Goal: Task Accomplishment & Management: Use online tool/utility

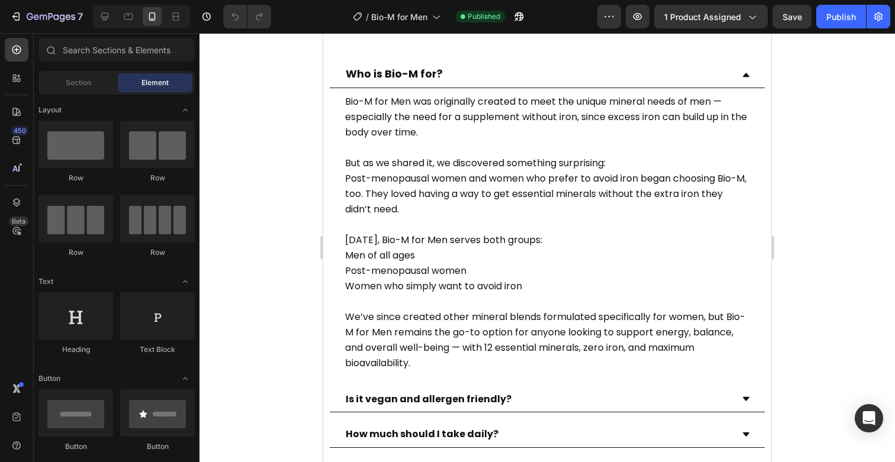
scroll to position [3899, 0]
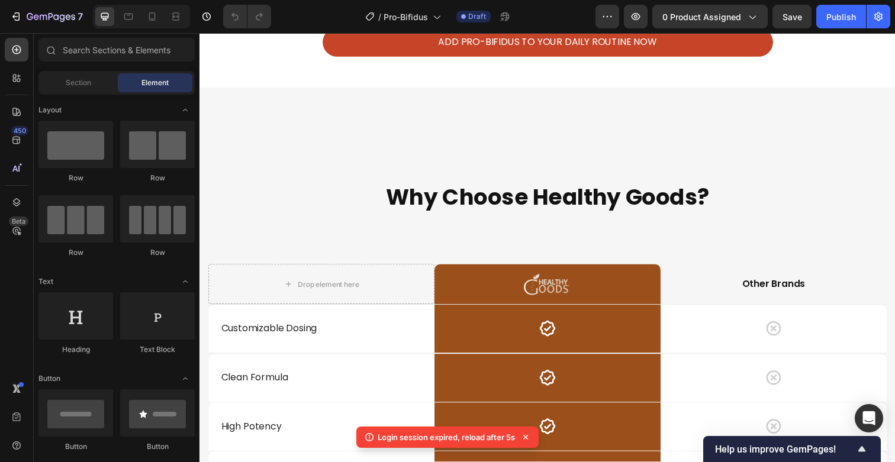
scroll to position [5474, 0]
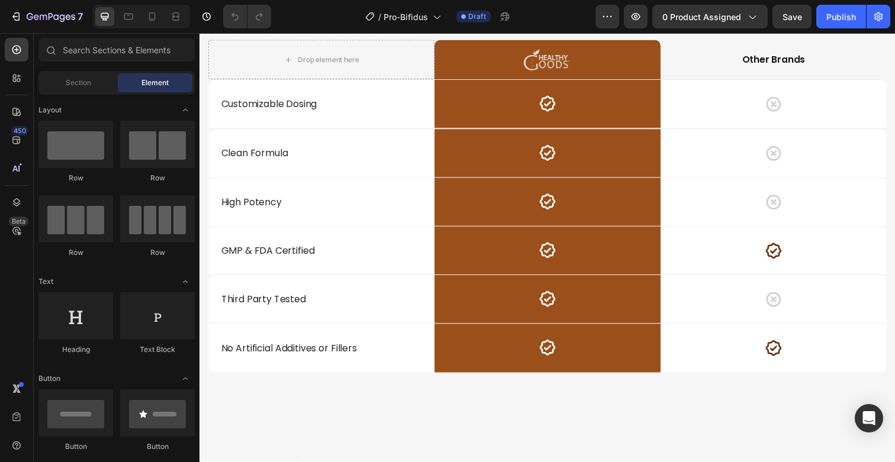
scroll to position [4974, 0]
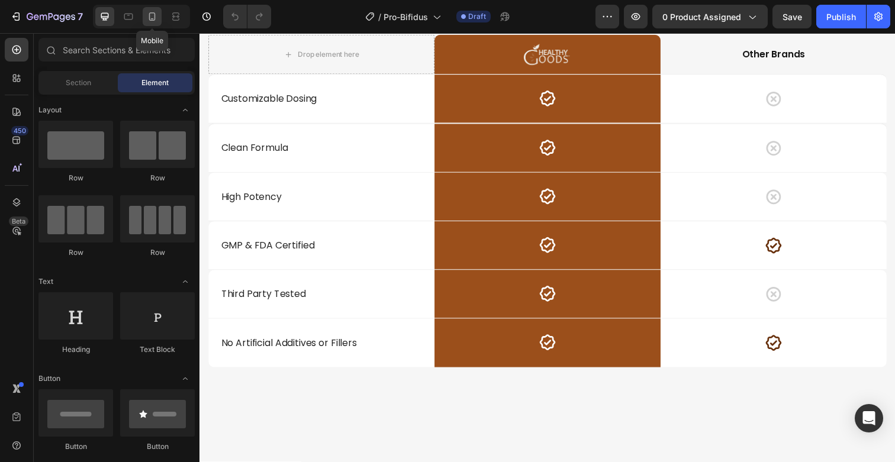
click at [155, 17] on icon at bounding box center [152, 16] width 7 height 8
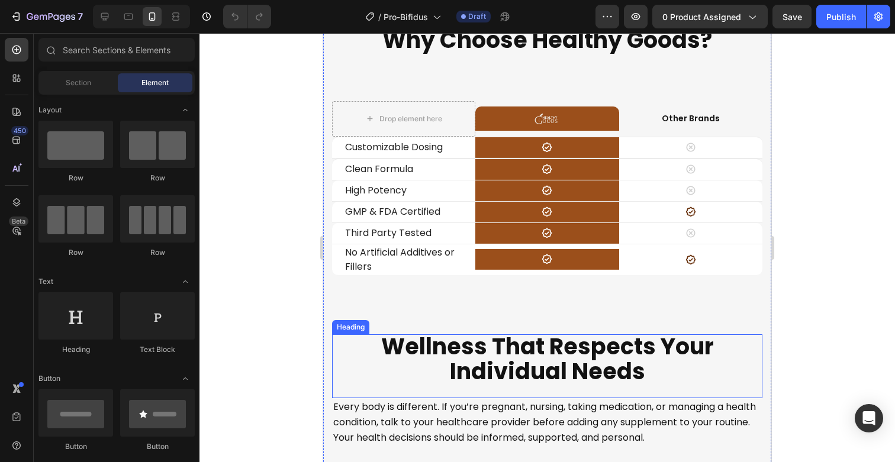
scroll to position [4840, 0]
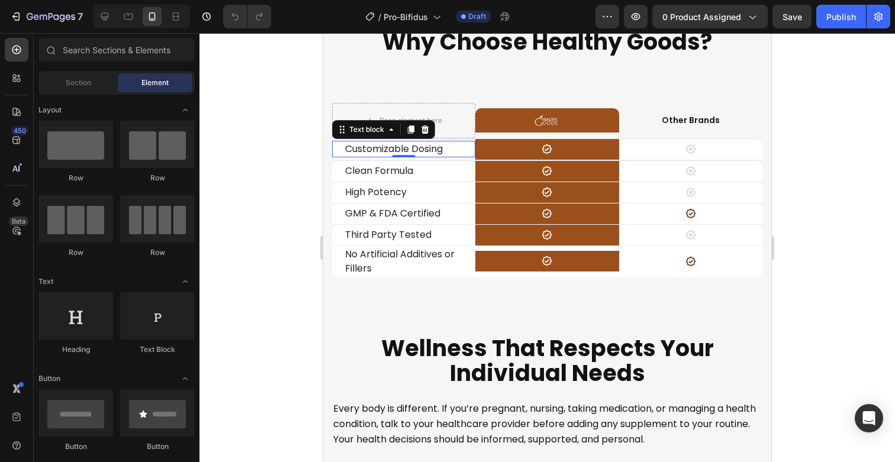
click at [395, 149] on span "Customizable Dosing" at bounding box center [394, 149] width 98 height 14
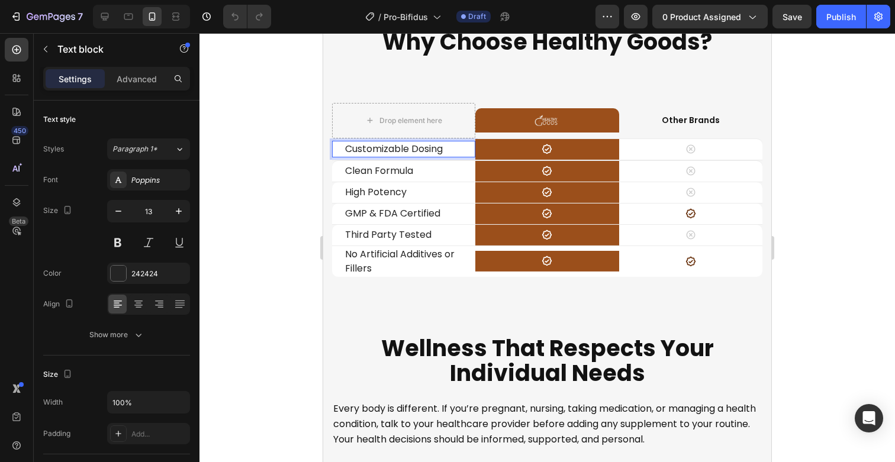
scroll to position [4838, 0]
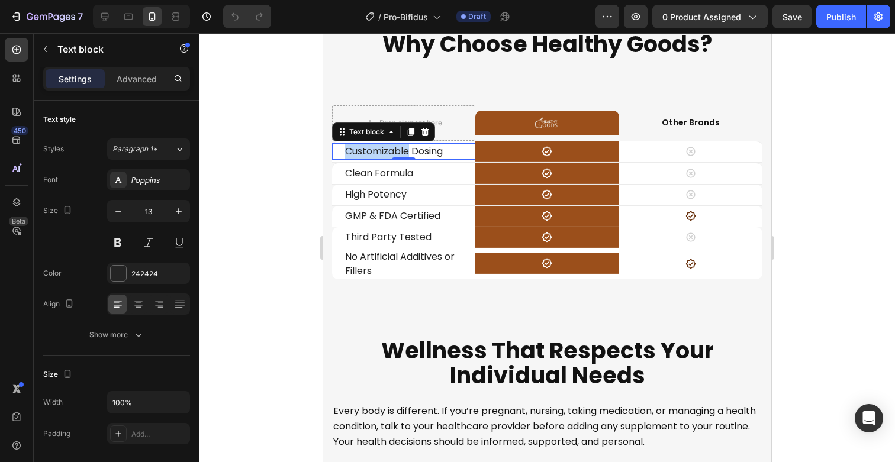
click at [395, 148] on span "Customizable Dosing" at bounding box center [394, 151] width 98 height 14
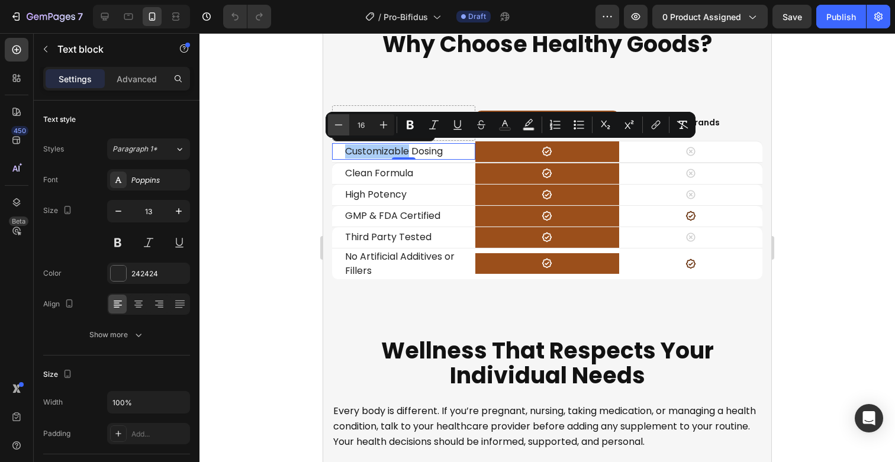
click at [334, 125] on icon "Editor contextual toolbar" at bounding box center [339, 125] width 12 height 12
click at [385, 124] on icon "Editor contextual toolbar" at bounding box center [384, 125] width 8 height 8
type input "16"
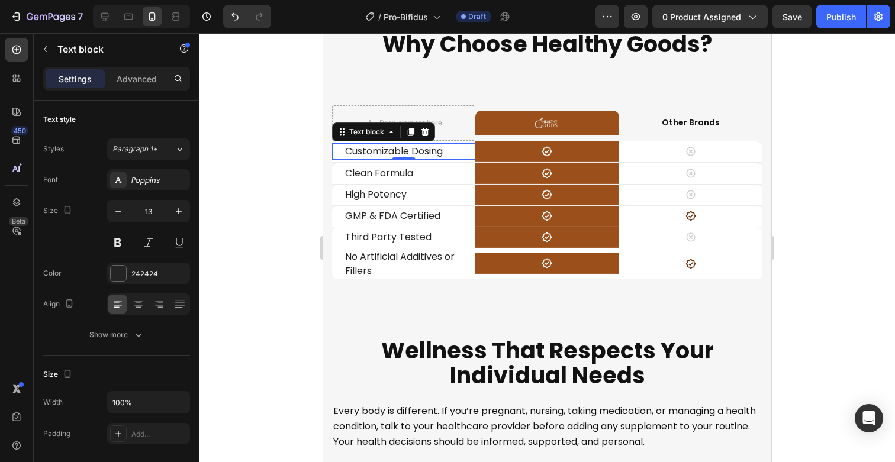
click at [426, 149] on span "Customizable Dosing" at bounding box center [394, 151] width 98 height 14
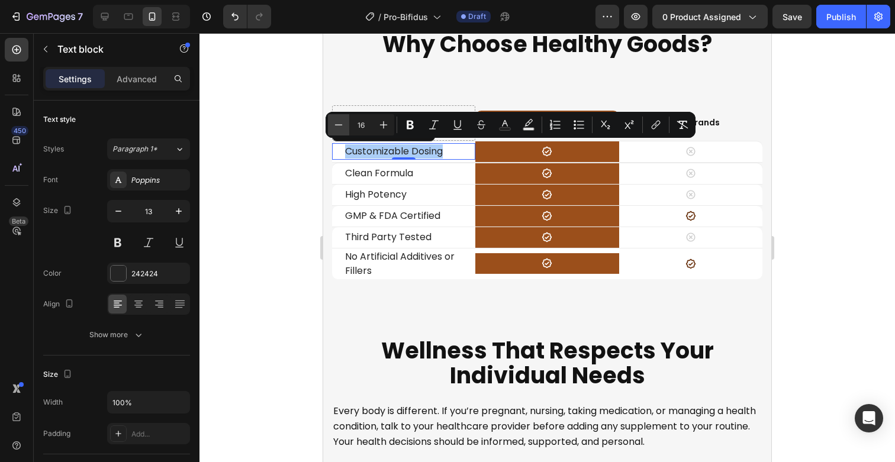
click at [339, 125] on icon "Editor contextual toolbar" at bounding box center [339, 125] width 12 height 12
type input "13"
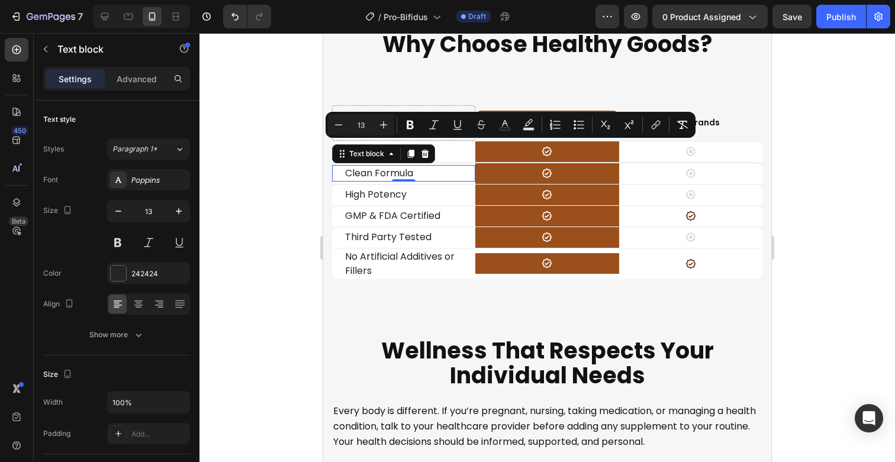
click at [385, 170] on span "Clean Formula" at bounding box center [379, 173] width 68 height 14
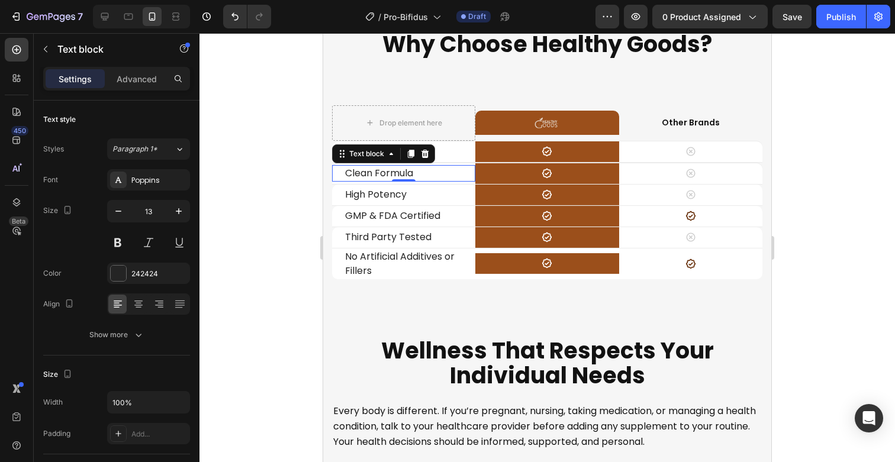
click at [385, 170] on span "Clean Formula" at bounding box center [379, 173] width 68 height 14
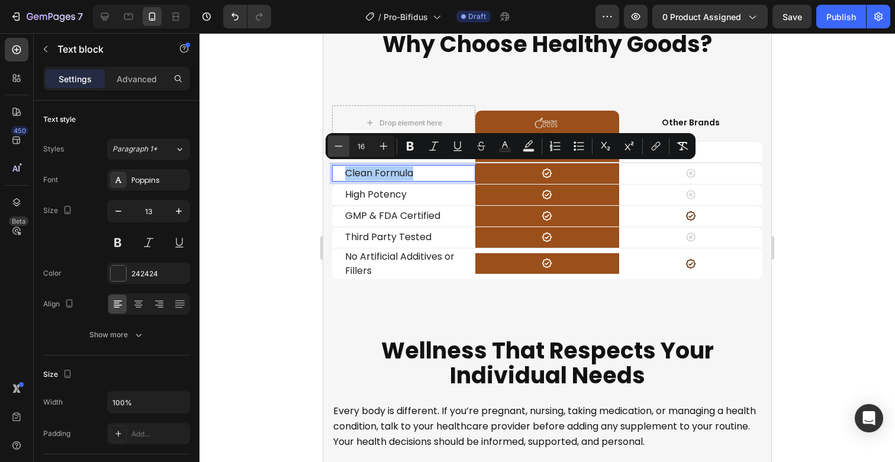
click at [345, 147] on button "Minus" at bounding box center [338, 146] width 21 height 21
type input "13"
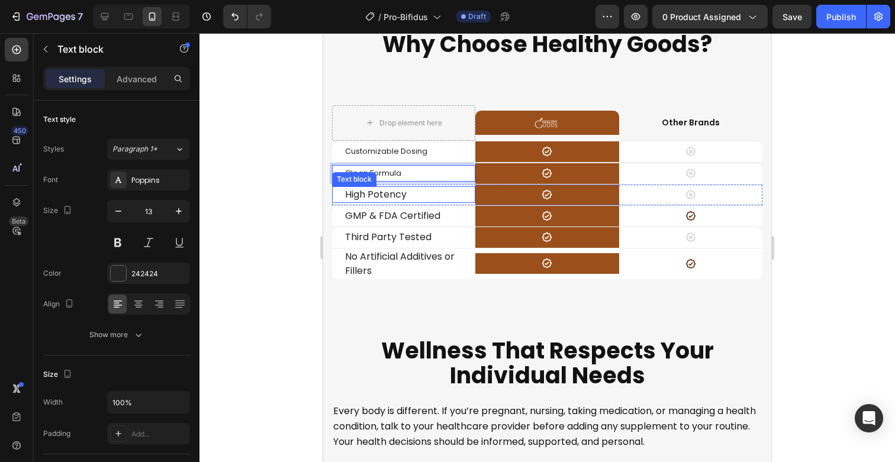
click at [382, 188] on span "High Potency" at bounding box center [376, 195] width 62 height 14
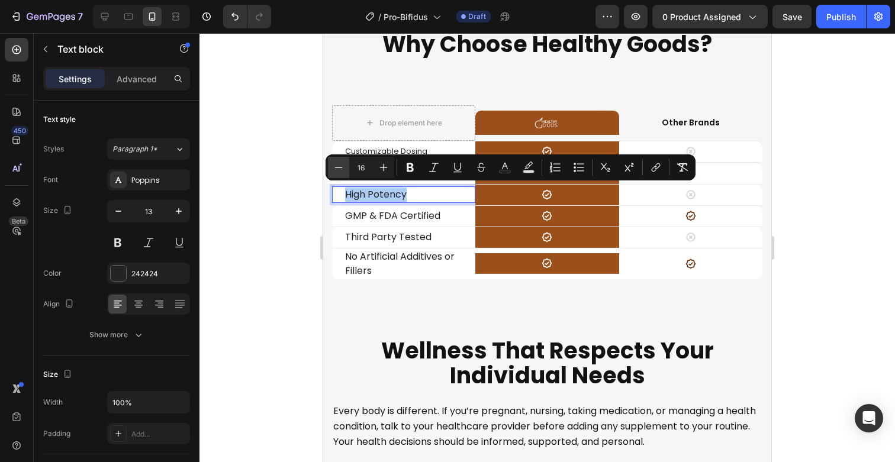
click at [340, 163] on icon "Editor contextual toolbar" at bounding box center [339, 168] width 12 height 12
type input "13"
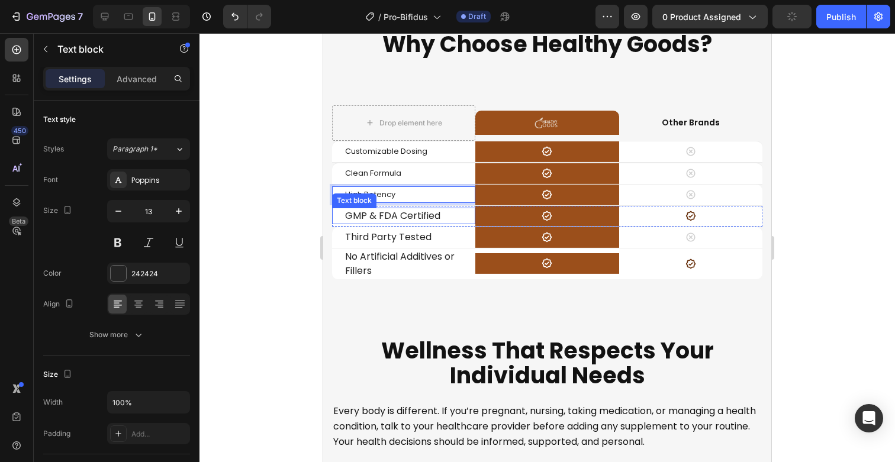
click at [382, 213] on span "GMP & FDA Certified" at bounding box center [392, 216] width 95 height 14
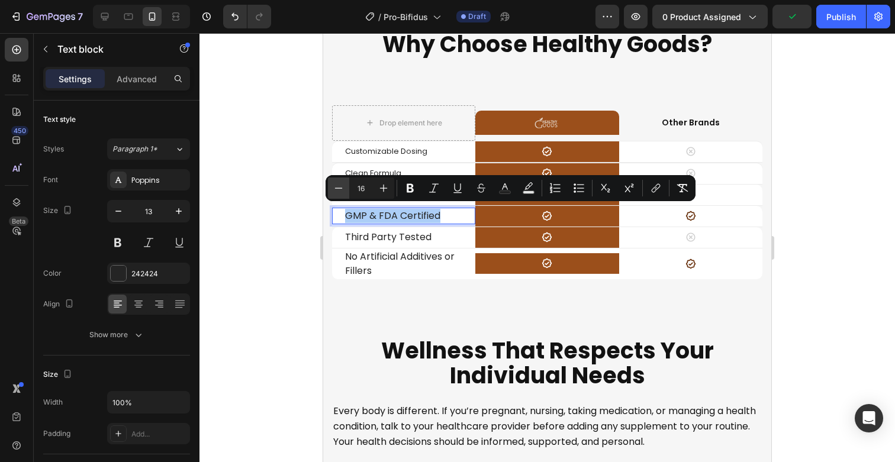
click at [341, 190] on icon "Editor contextual toolbar" at bounding box center [339, 188] width 12 height 12
type input "13"
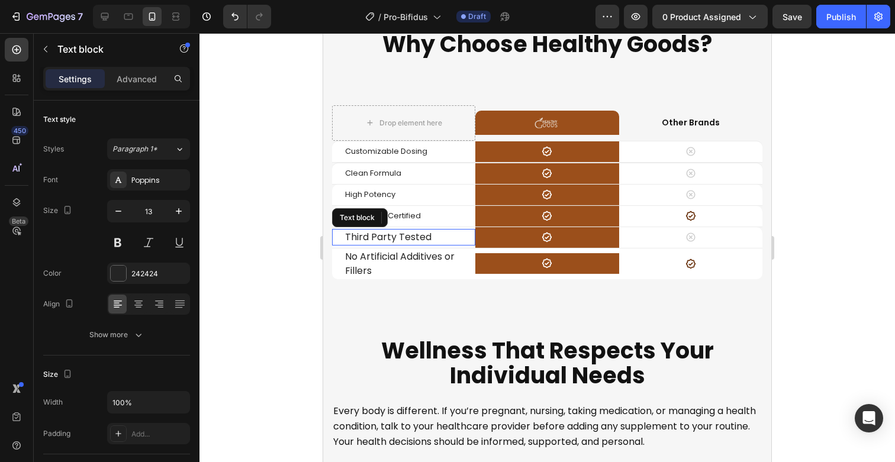
click at [375, 236] on span "Third Party Tested" at bounding box center [388, 237] width 86 height 14
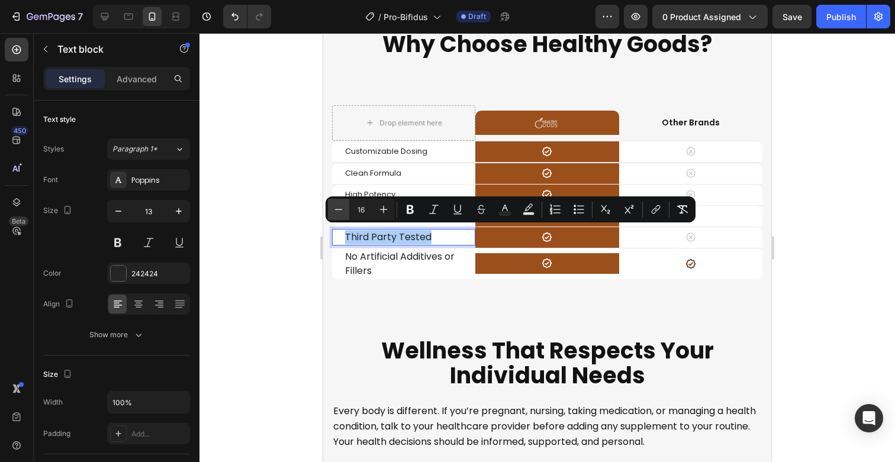
click at [339, 208] on icon "Editor contextual toolbar" at bounding box center [339, 210] width 12 height 12
type input "13"
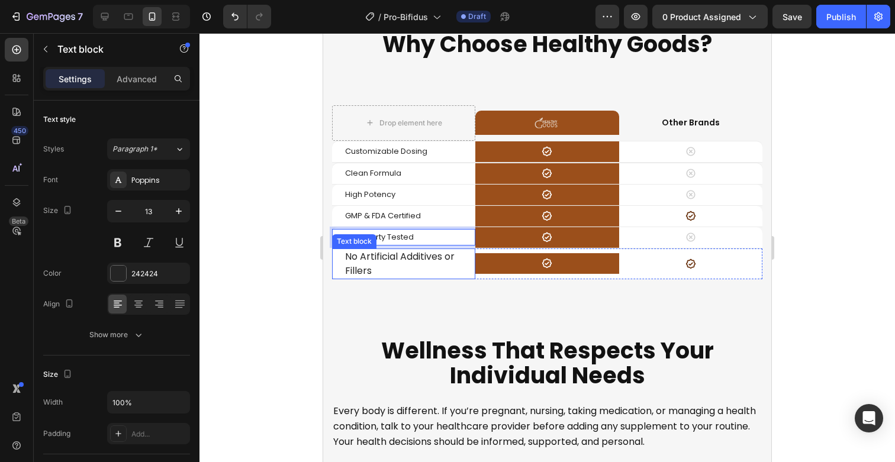
click at [368, 258] on span "No Artificial Additives or Fillers" at bounding box center [399, 264] width 109 height 28
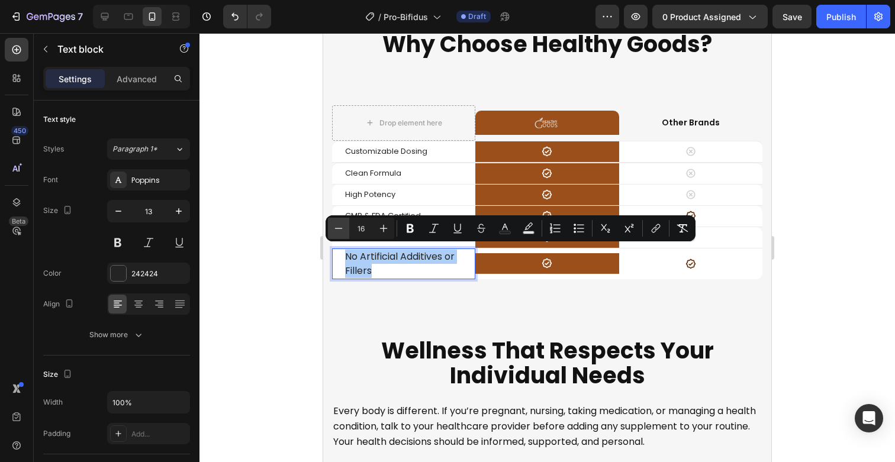
click at [344, 225] on button "Minus" at bounding box center [338, 228] width 21 height 21
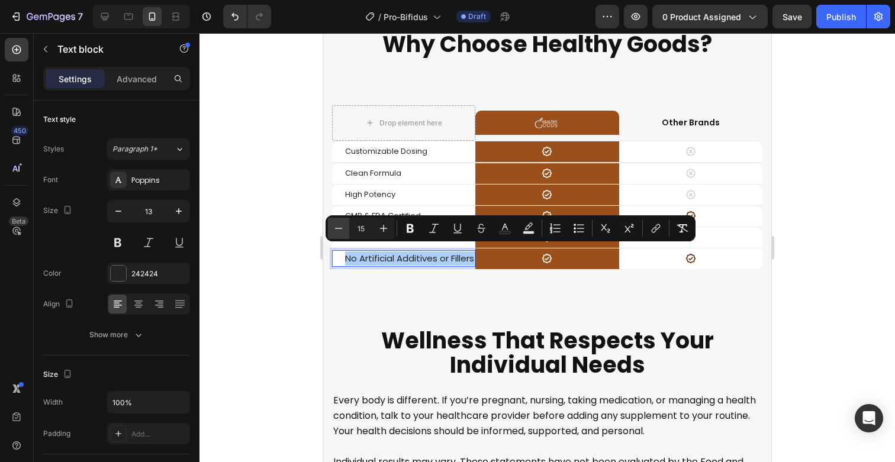
click at [344, 225] on button "Minus" at bounding box center [338, 228] width 21 height 21
type input "13"
click at [382, 290] on div "Why Choose Healthy Goods? Heading Drop element here Image Row Other Brands Text…" at bounding box center [547, 267] width 430 height 470
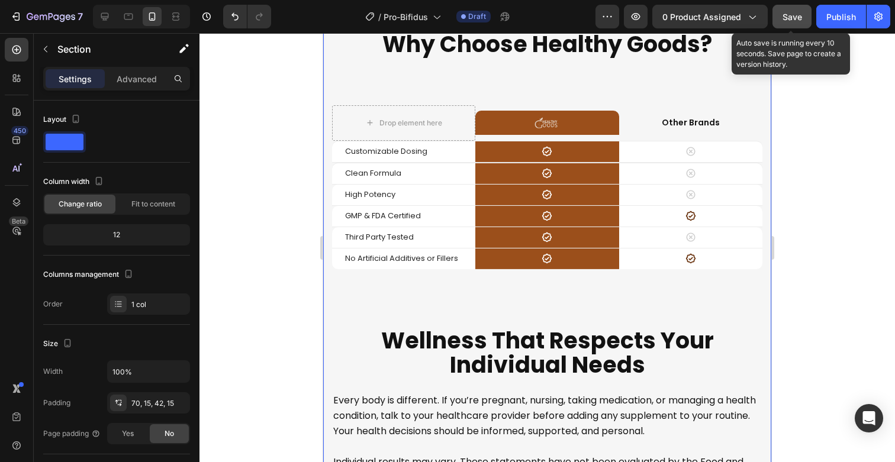
click at [788, 14] on span "Save" at bounding box center [792, 17] width 20 height 10
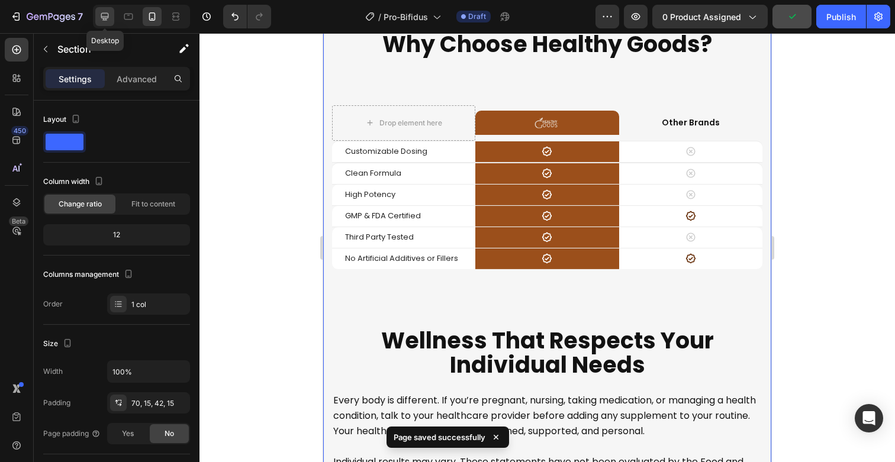
click at [107, 14] on icon at bounding box center [105, 17] width 12 height 12
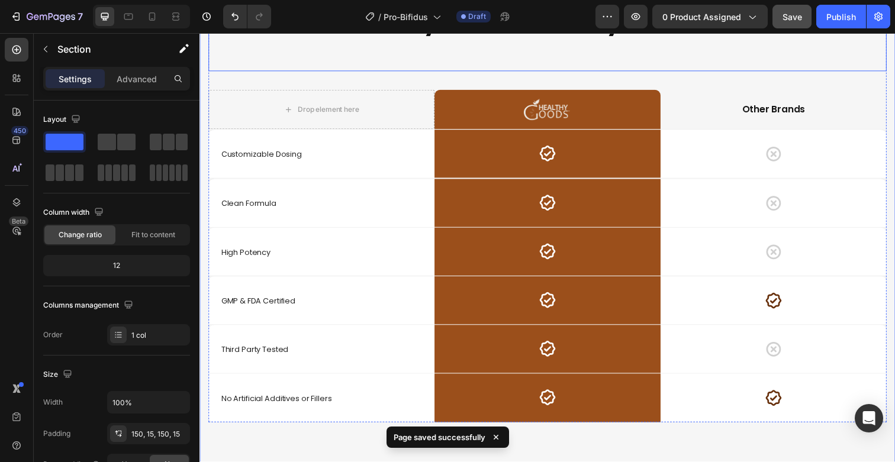
scroll to position [4929, 0]
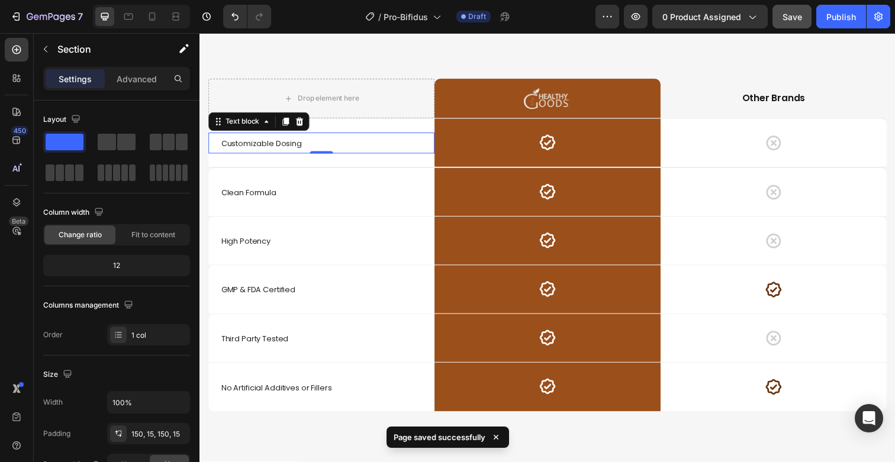
click at [282, 146] on span "Customizable Dosing" at bounding box center [262, 145] width 82 height 11
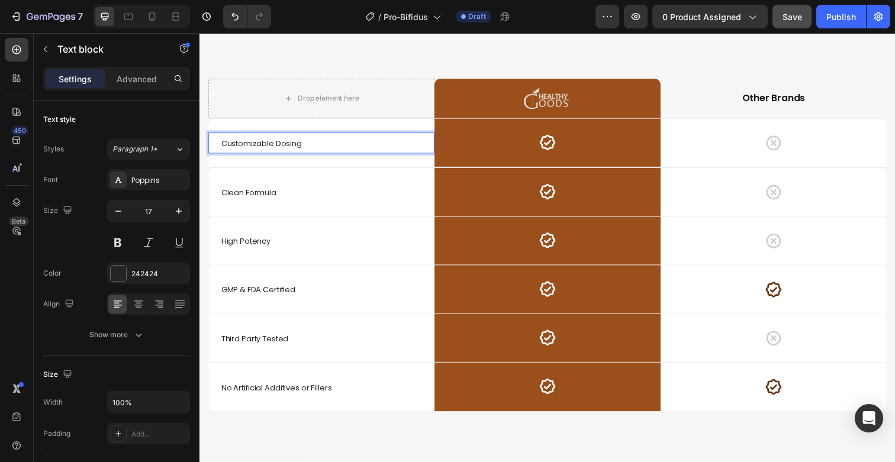
click at [282, 146] on span "Customizable Dosing" at bounding box center [262, 145] width 82 height 11
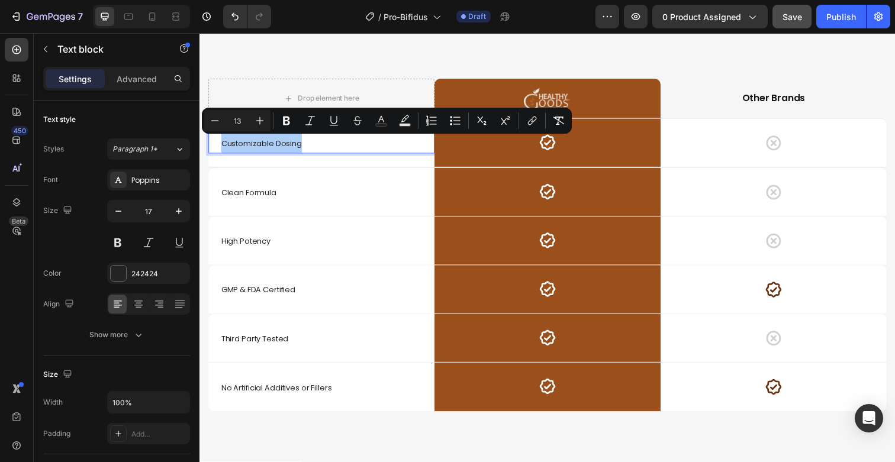
click at [239, 124] on input "13" at bounding box center [237, 121] width 24 height 14
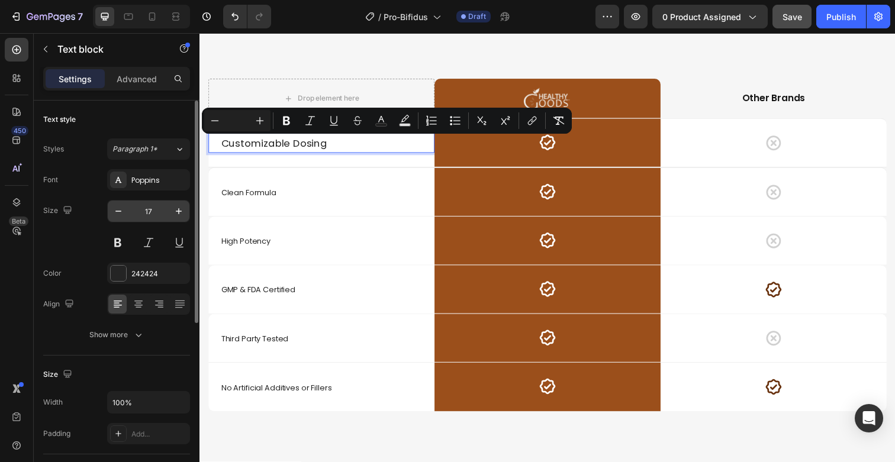
click at [152, 207] on input "17" at bounding box center [148, 211] width 39 height 21
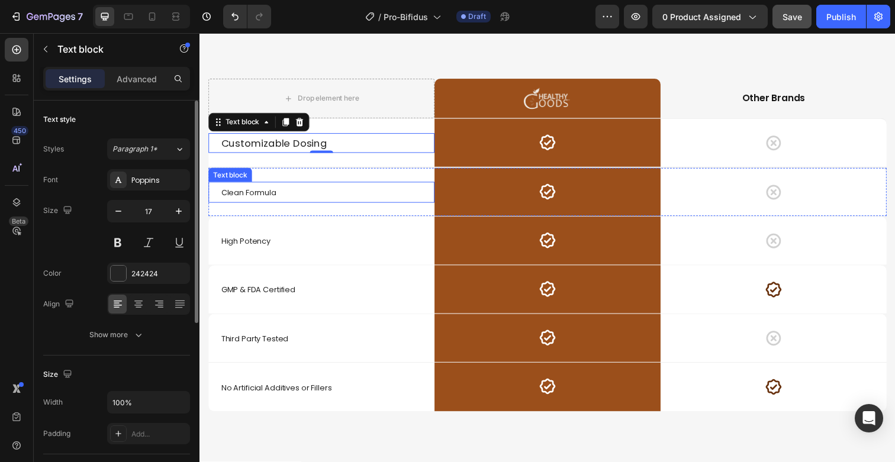
click at [254, 198] on span "Clean Formula" at bounding box center [249, 196] width 56 height 11
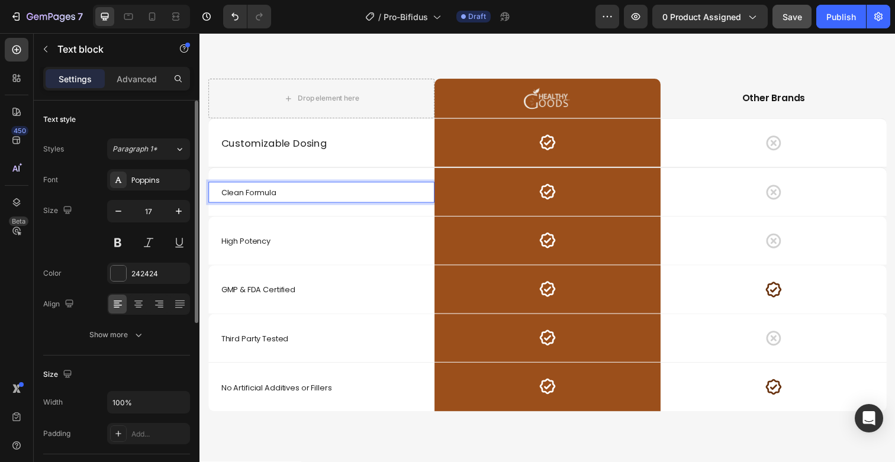
click at [254, 198] on span "Clean Formula" at bounding box center [249, 196] width 56 height 11
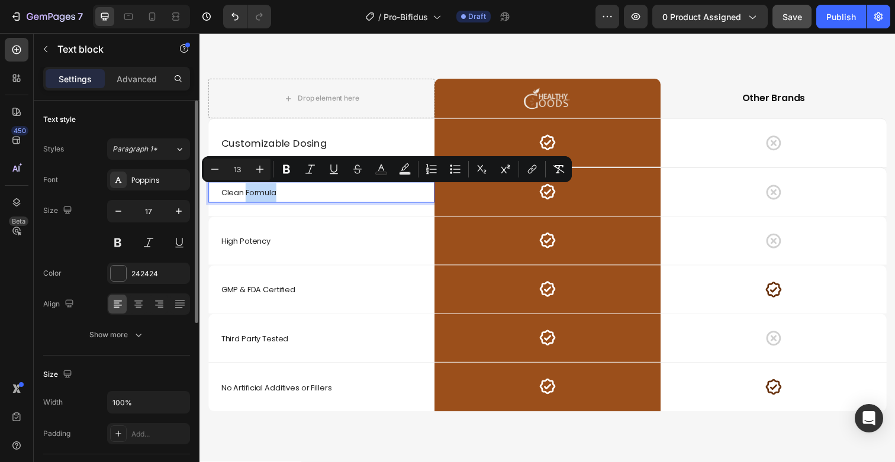
click at [252, 196] on span "Clean Formula" at bounding box center [249, 196] width 56 height 11
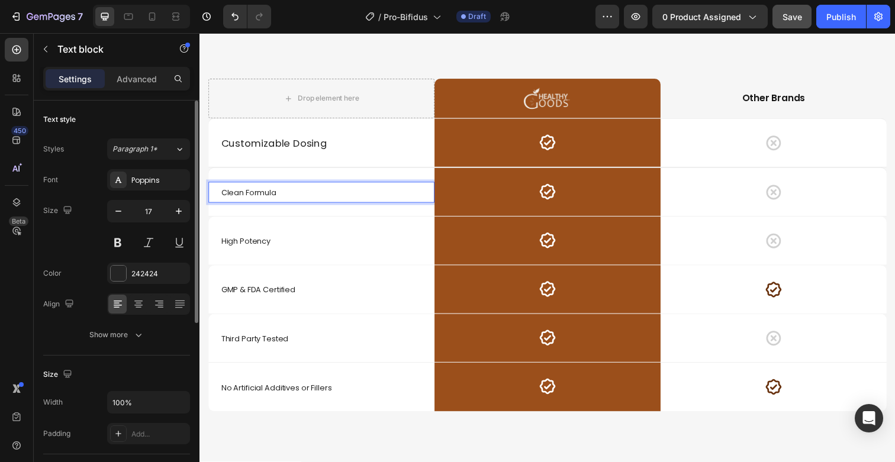
click at [252, 196] on span "Clean Formula" at bounding box center [249, 196] width 56 height 11
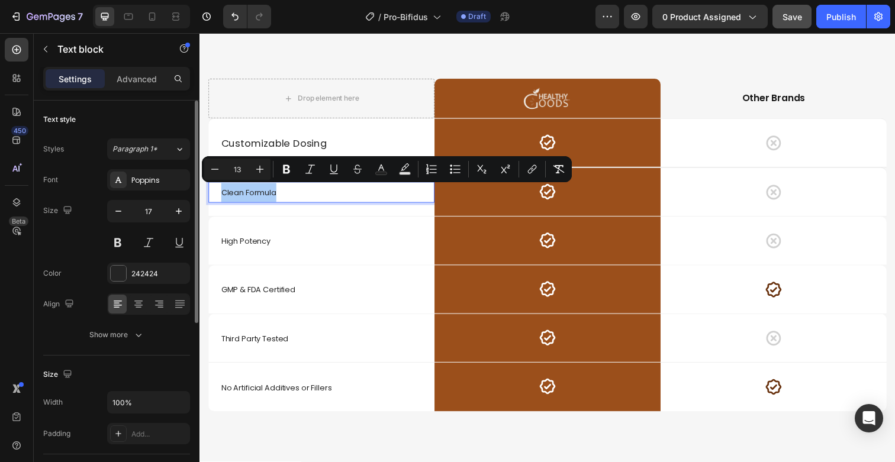
click at [237, 169] on input "13" at bounding box center [237, 169] width 24 height 14
click at [155, 211] on input "17" at bounding box center [148, 211] width 39 height 21
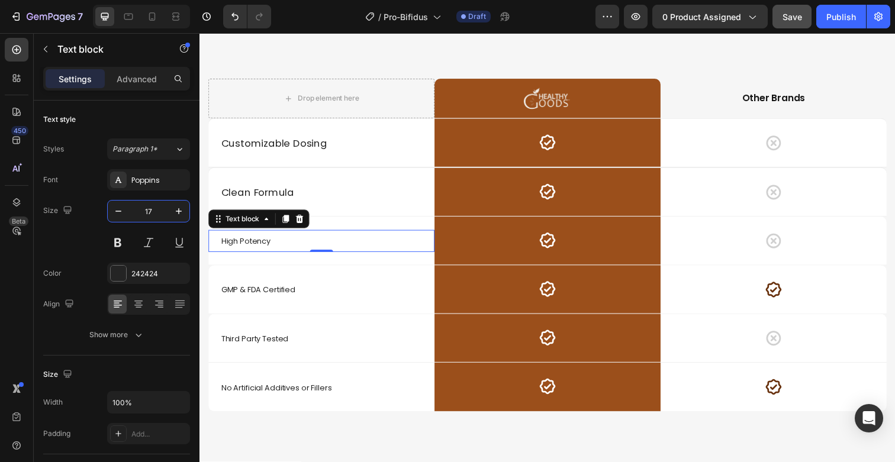
click at [259, 241] on span "High Potency" at bounding box center [246, 245] width 50 height 11
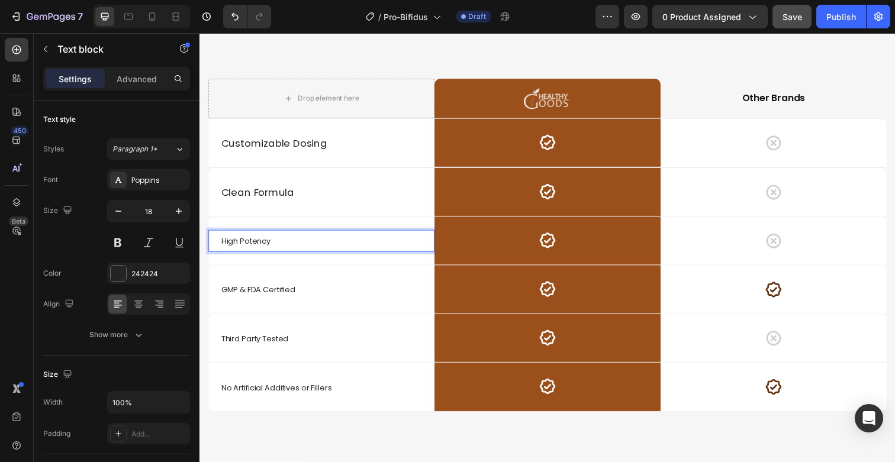
click at [259, 241] on span "High Potency" at bounding box center [246, 245] width 50 height 11
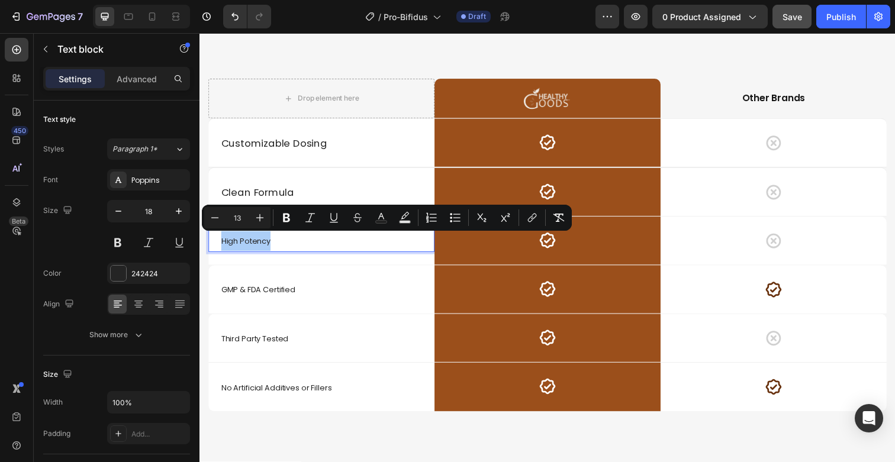
click at [240, 217] on input "13" at bounding box center [237, 218] width 24 height 14
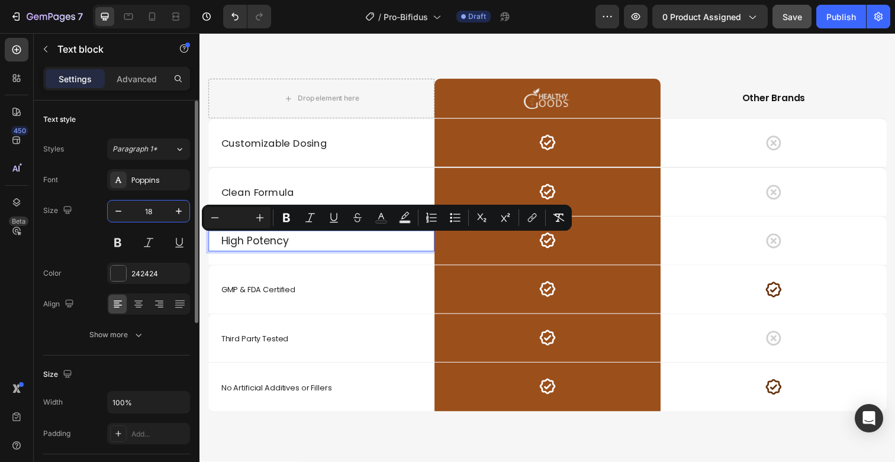
click at [149, 217] on input "18" at bounding box center [148, 211] width 39 height 21
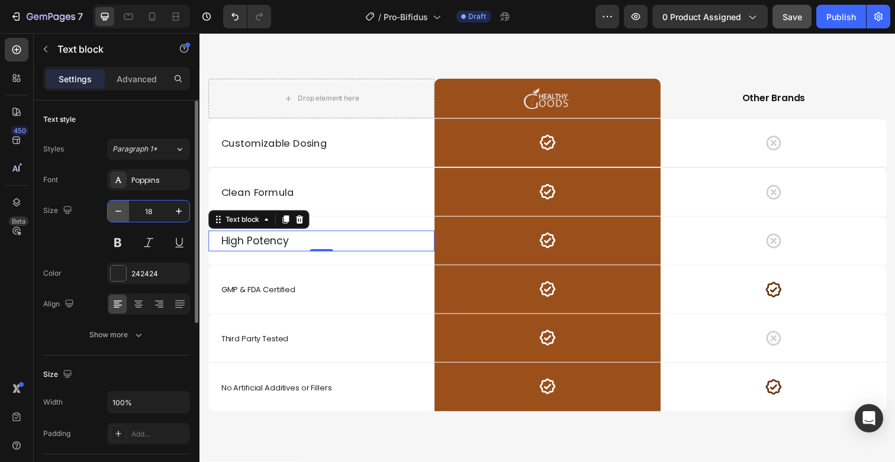
click at [118, 211] on icon "button" at bounding box center [118, 211] width 6 height 1
type input "17"
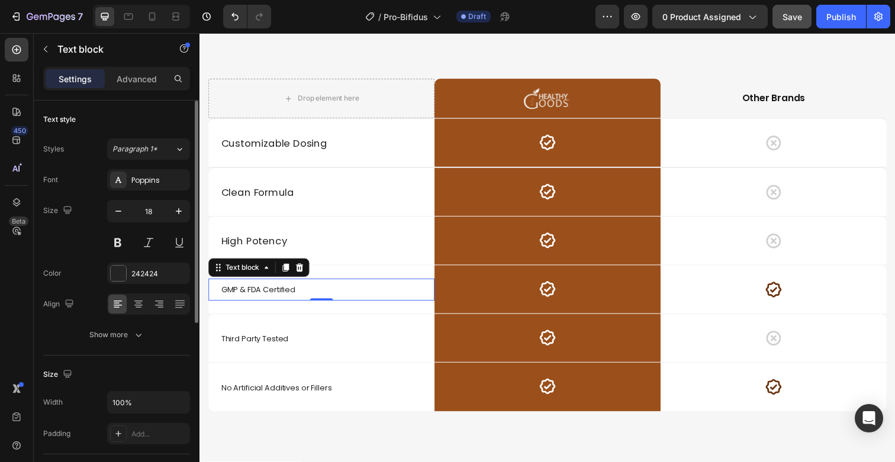
click at [259, 291] on span "GMP & FDA Certified" at bounding box center [259, 295] width 76 height 11
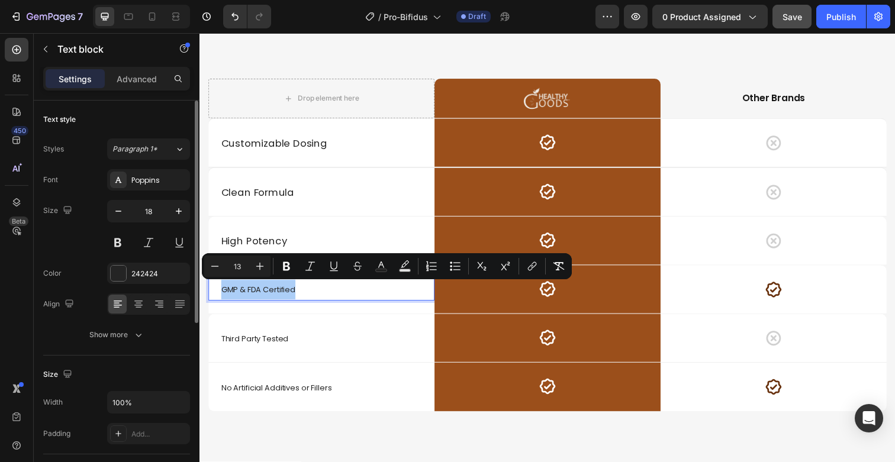
click at [243, 268] on input "13" at bounding box center [237, 266] width 24 height 14
click at [120, 211] on icon "button" at bounding box center [118, 211] width 6 height 1
type input "17"
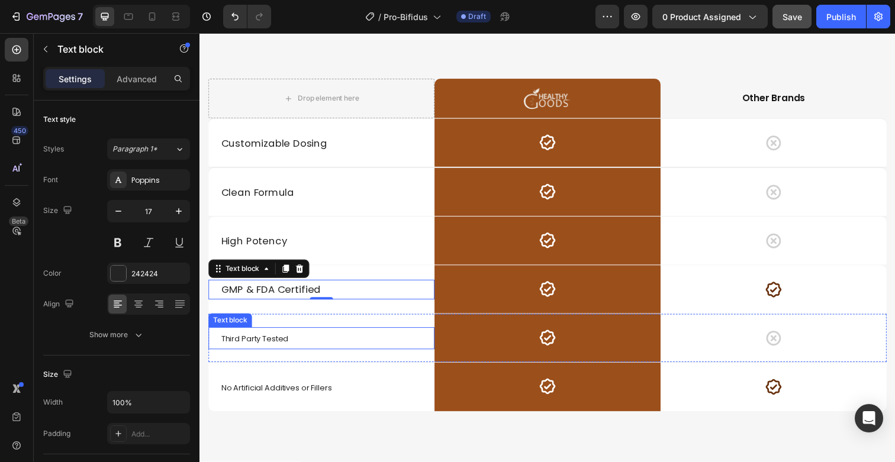
click at [270, 347] on span "Third Party Tested" at bounding box center [255, 345] width 69 height 11
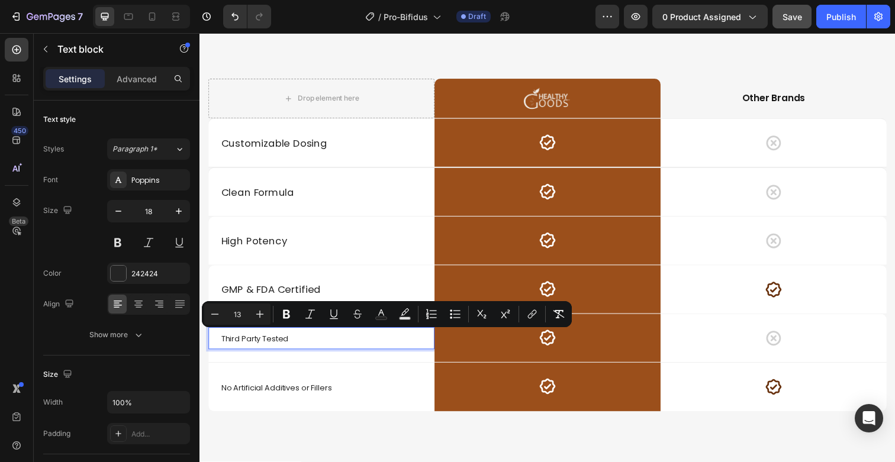
click at [242, 316] on input "13" at bounding box center [237, 314] width 24 height 14
click at [124, 217] on button "button" at bounding box center [118, 211] width 21 height 21
type input "17"
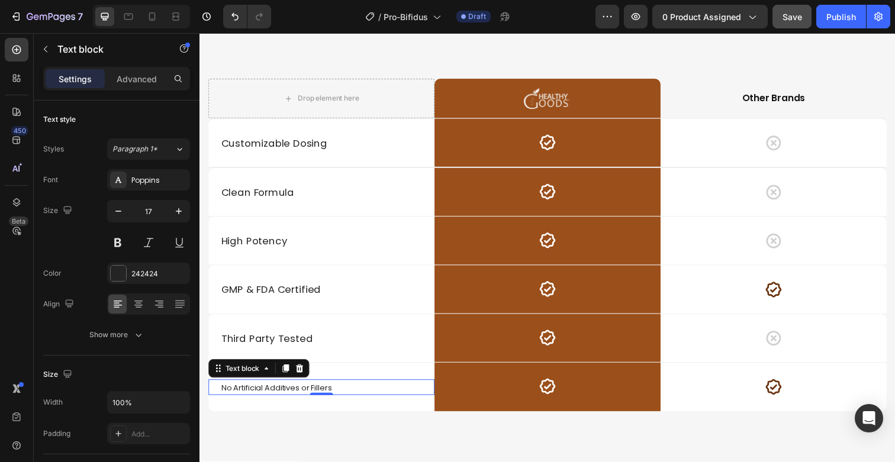
click at [283, 393] on span "No Artificial Additives or Fillers" at bounding box center [277, 395] width 113 height 11
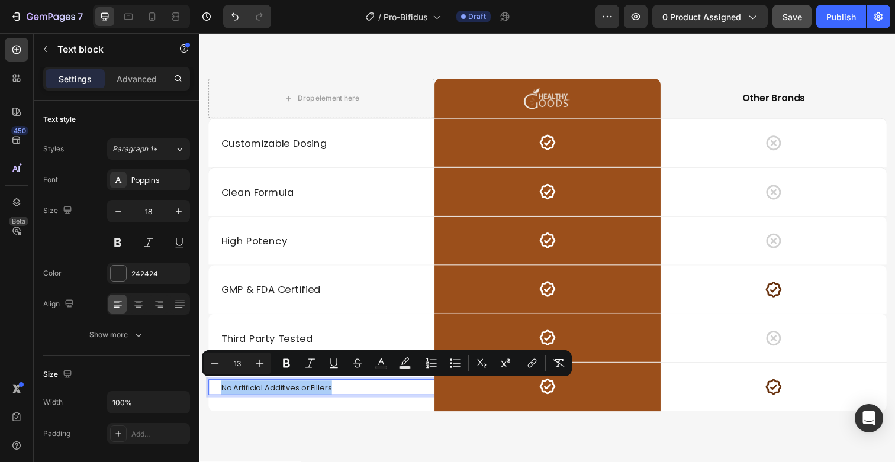
click at [243, 353] on div "Minus 13 Plus" at bounding box center [237, 363] width 66 height 21
click at [238, 360] on input "13" at bounding box center [237, 363] width 24 height 14
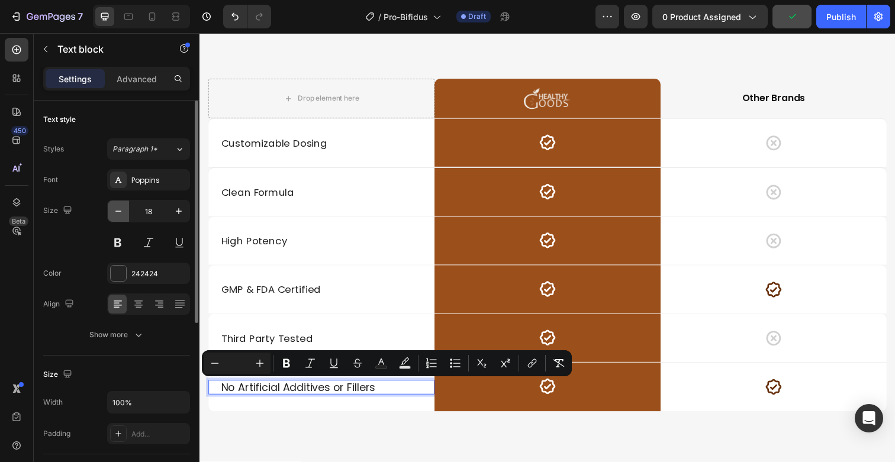
click at [116, 213] on icon "button" at bounding box center [118, 211] width 12 height 12
type input "17"
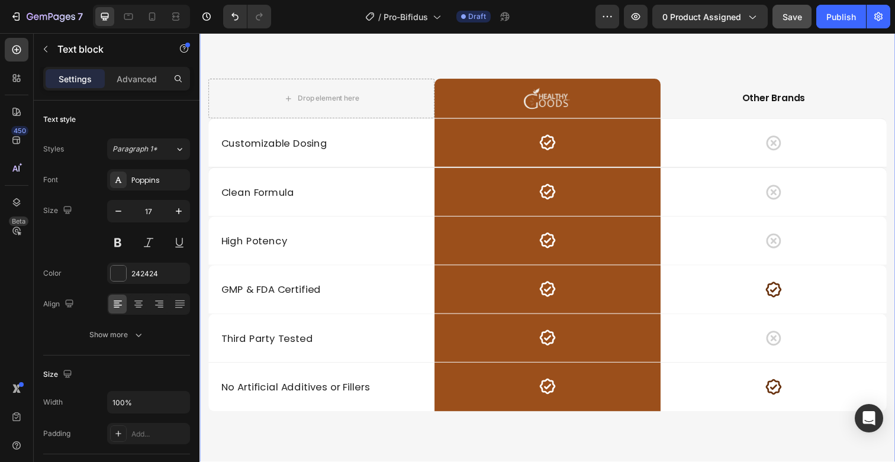
click at [312, 444] on div "Why Choose Healthy Goods? Heading Drop element here Image Row Other Brands Text…" at bounding box center [554, 360] width 692 height 744
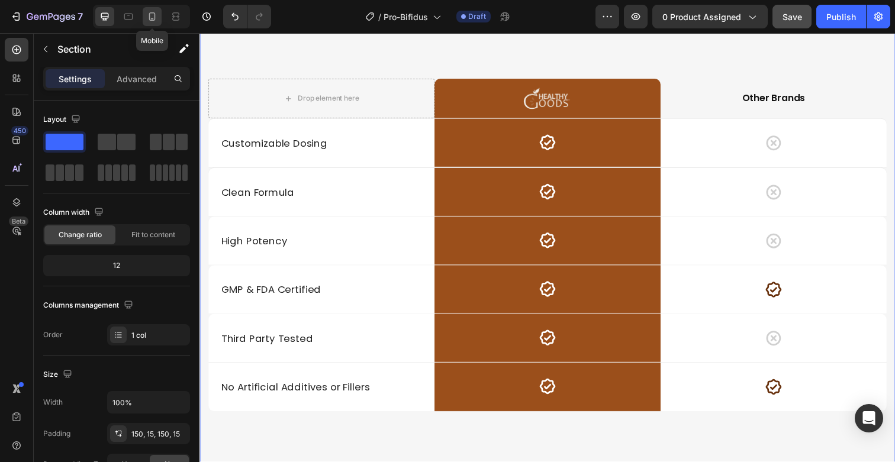
click at [148, 17] on icon at bounding box center [152, 17] width 12 height 12
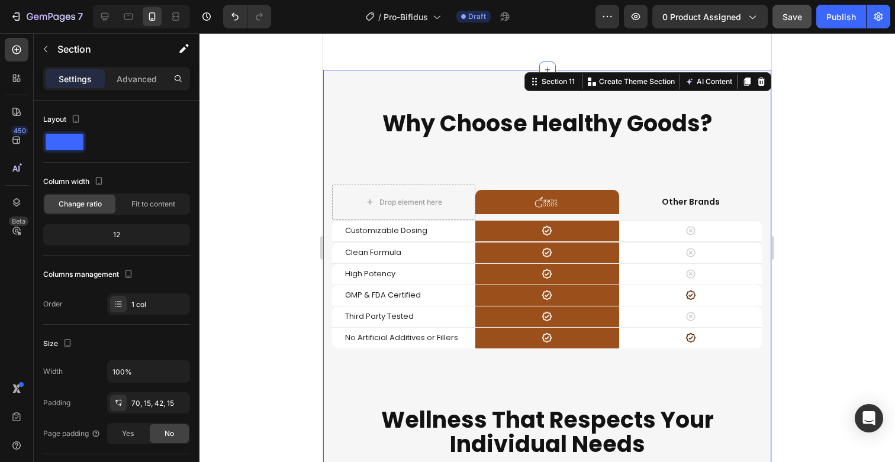
scroll to position [4754, 0]
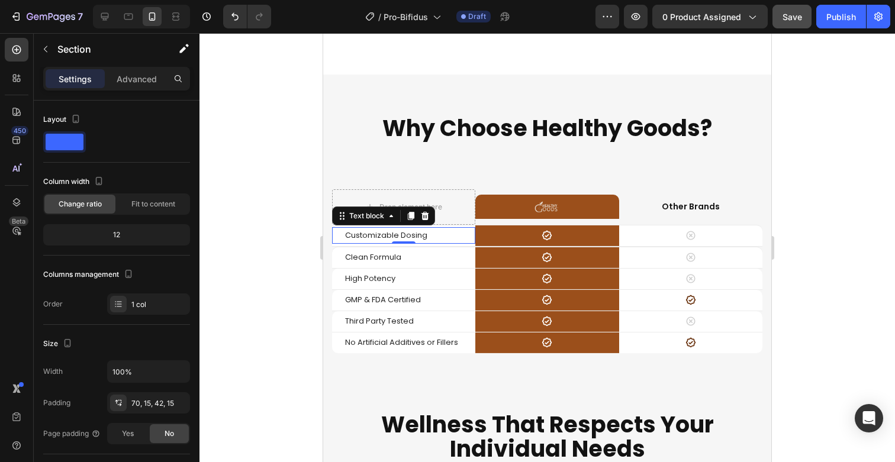
click at [371, 236] on span "Customizable Dosing" at bounding box center [386, 235] width 82 height 11
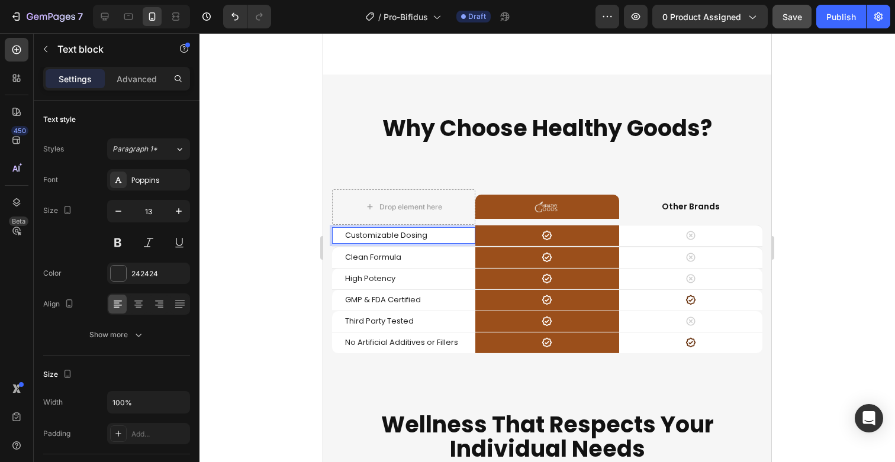
click at [371, 236] on span "Customizable Dosing" at bounding box center [386, 235] width 82 height 11
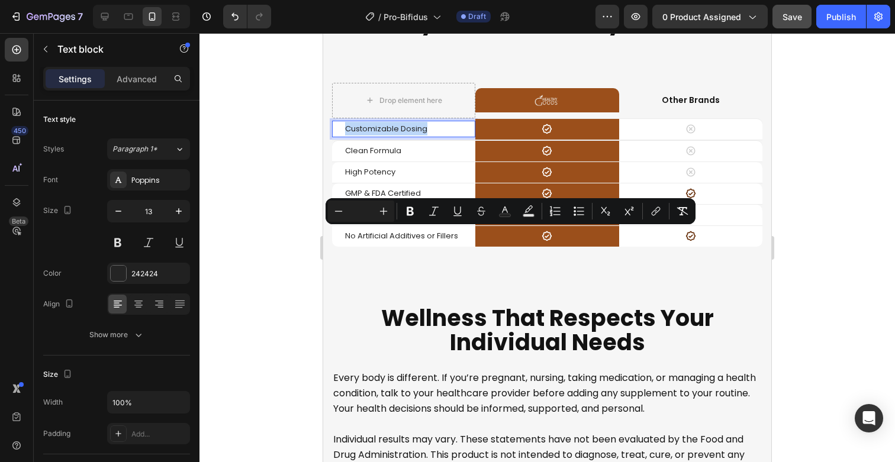
scroll to position [4646, 0]
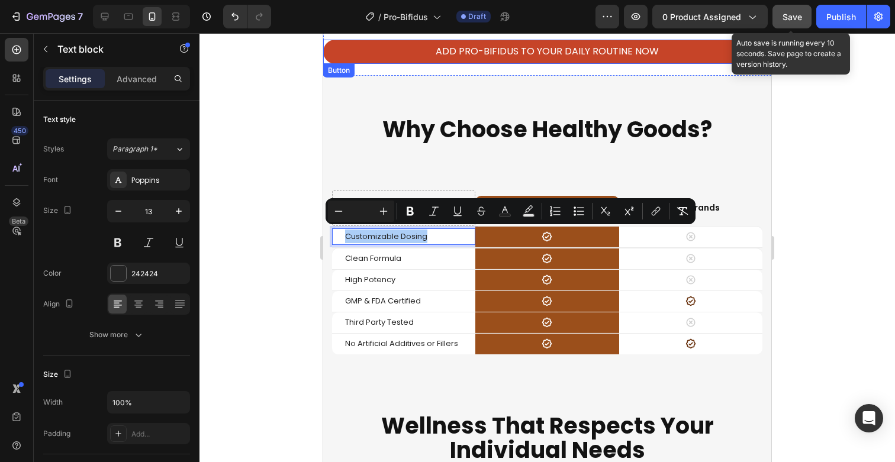
click at [788, 20] on span "Save" at bounding box center [792, 17] width 20 height 10
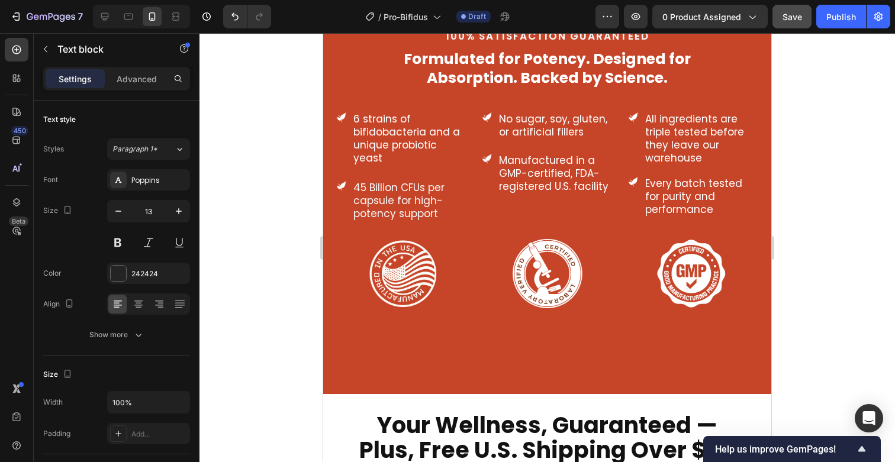
scroll to position [2967, 0]
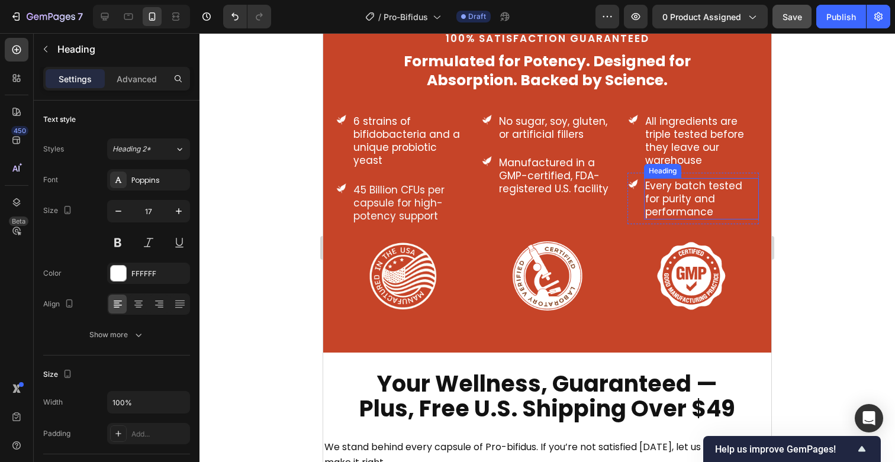
click at [668, 203] on h3 "Every batch tested for purity and performance" at bounding box center [701, 198] width 115 height 41
click at [668, 203] on p "Every batch tested for purity and performance" at bounding box center [701, 198] width 112 height 39
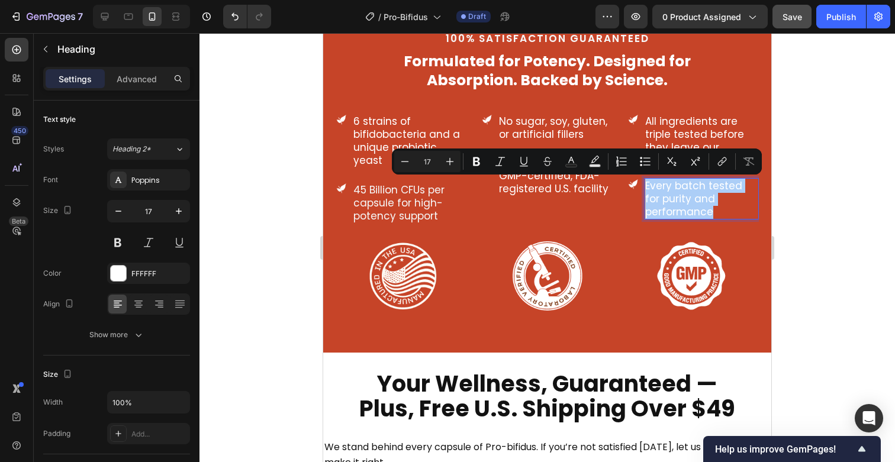
click at [428, 165] on input "17" at bounding box center [427, 161] width 24 height 14
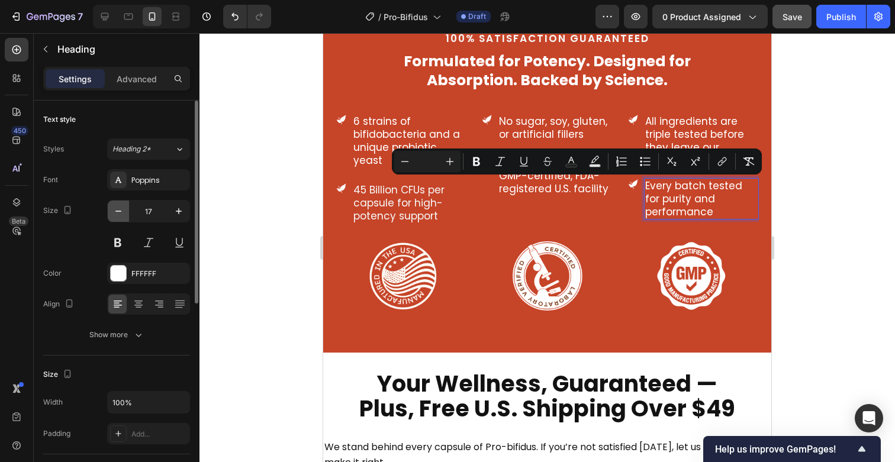
click at [118, 216] on icon "button" at bounding box center [118, 211] width 12 height 12
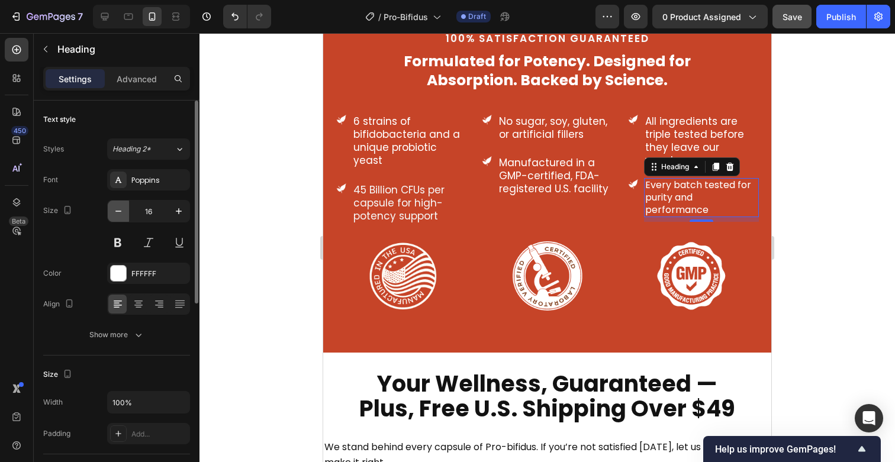
click at [118, 216] on icon "button" at bounding box center [118, 211] width 12 height 12
type input "15"
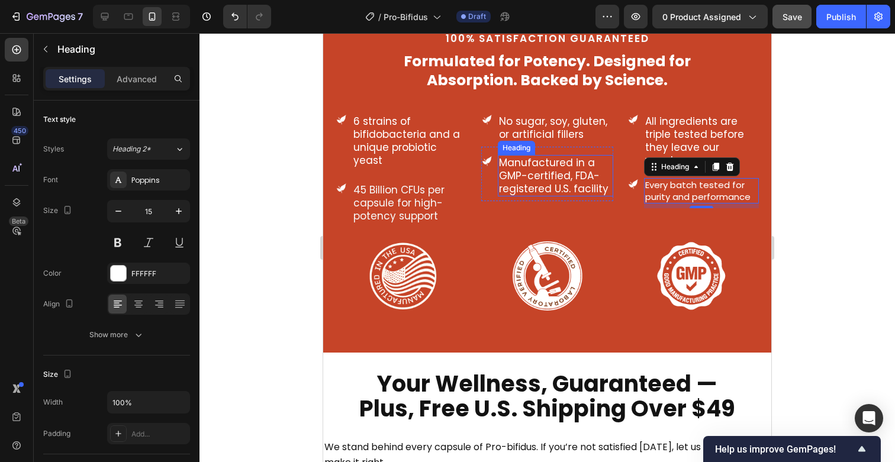
click at [539, 186] on h3 "Manufactured in a GMP-certified, FDA-registered U.S. facility" at bounding box center [555, 175] width 115 height 41
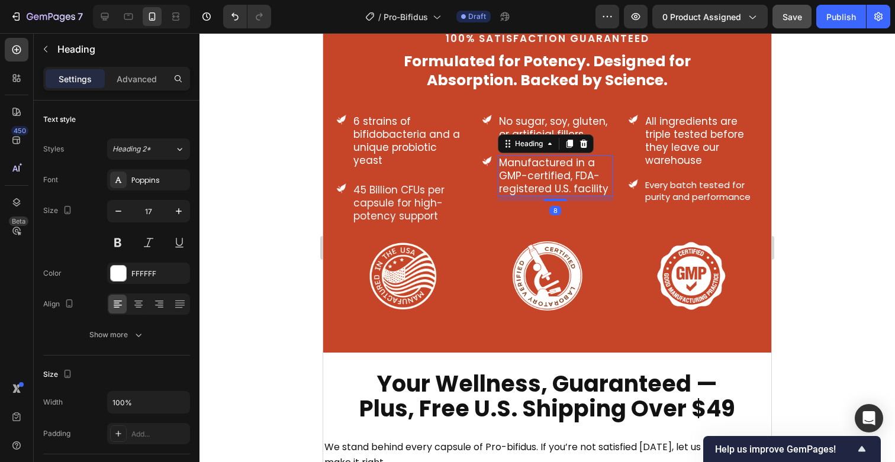
click at [539, 186] on h3 "Manufactured in a GMP-certified, FDA-registered U.S. facility" at bounding box center [555, 175] width 115 height 41
click at [539, 186] on p "Manufactured in a GMP-certified, FDA-registered U.S. facility" at bounding box center [555, 175] width 112 height 39
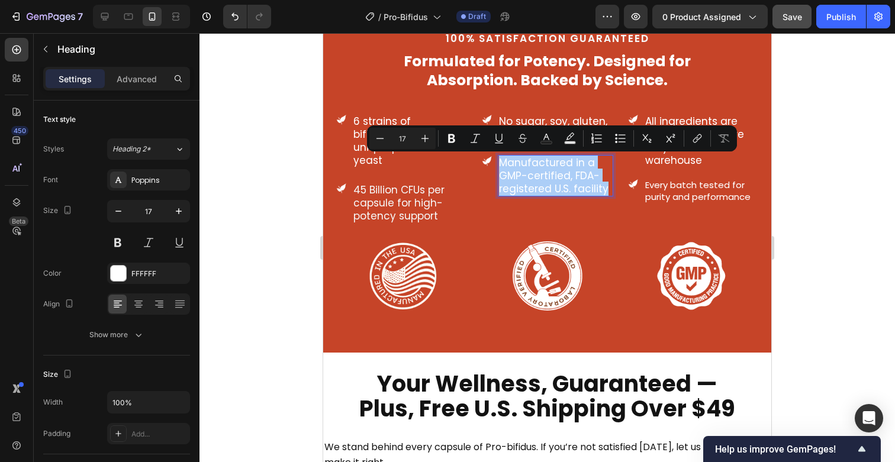
click at [402, 137] on input "17" at bounding box center [403, 138] width 24 height 14
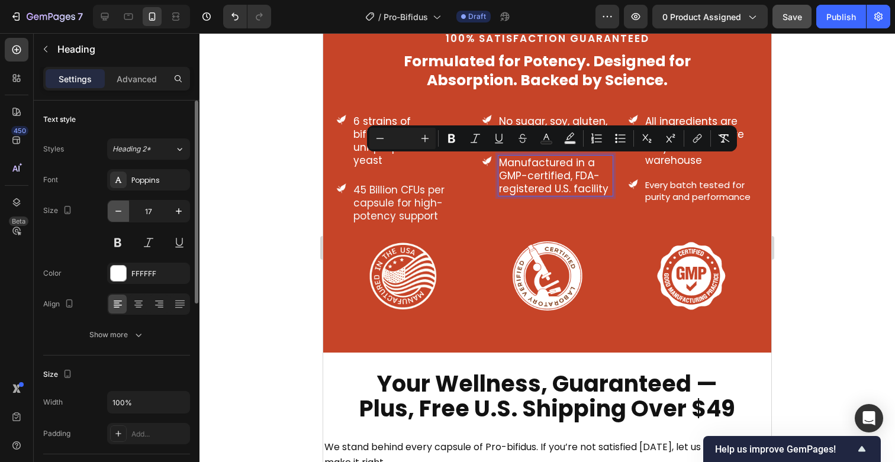
click at [117, 215] on icon "button" at bounding box center [118, 211] width 12 height 12
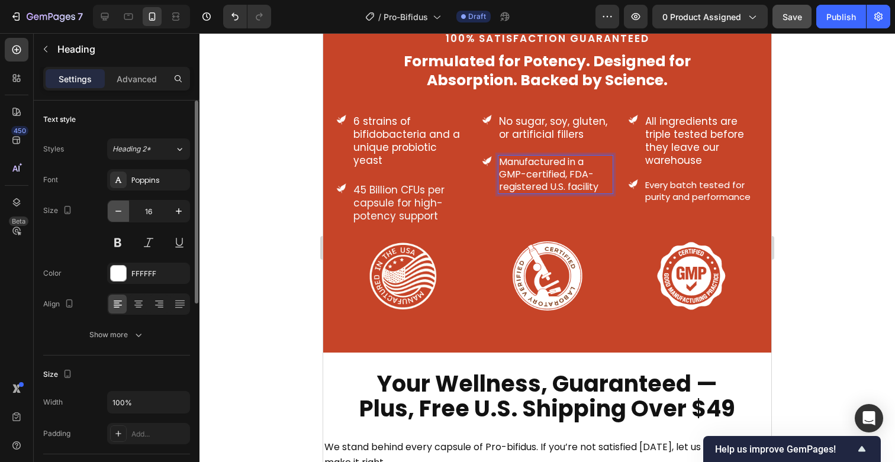
type input "15"
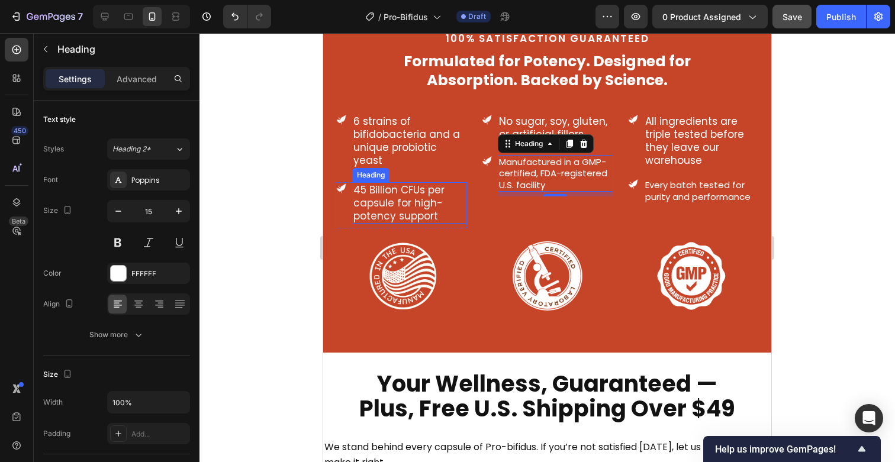
click at [398, 207] on h3 "45 Billion CFUs per capsule for high-potency support" at bounding box center [409, 202] width 115 height 41
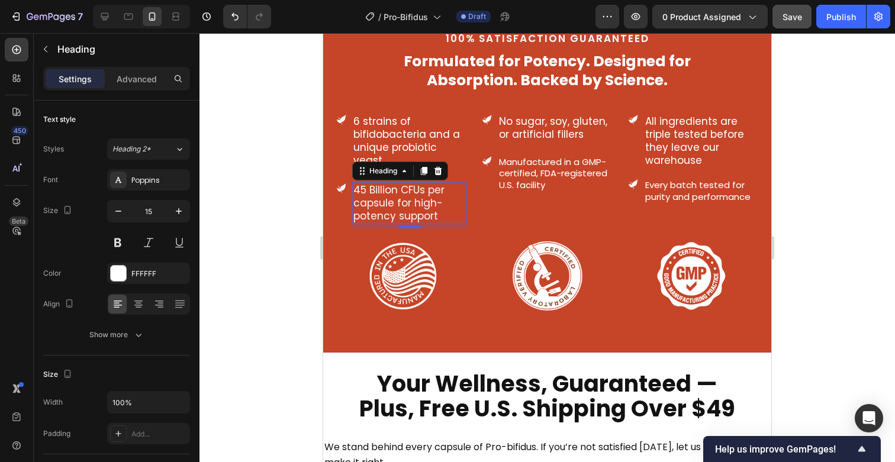
click at [398, 207] on h3 "45 Billion CFUs per capsule for high-potency support" at bounding box center [409, 202] width 115 height 41
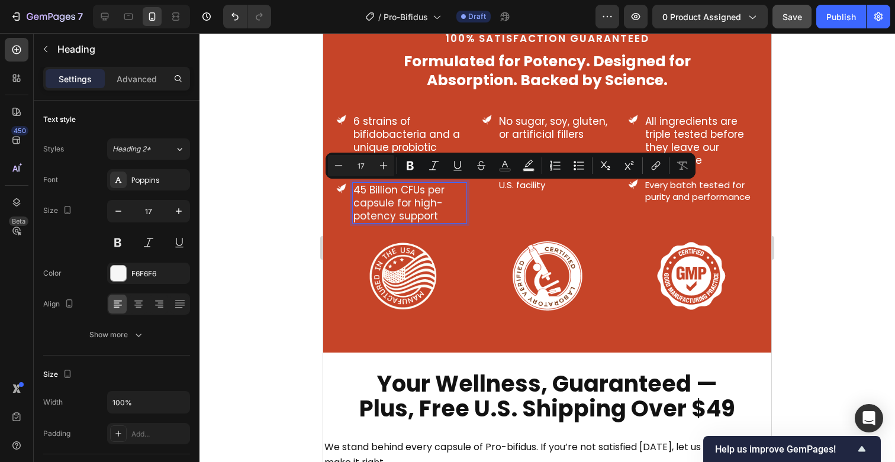
click at [365, 163] on input "17" at bounding box center [361, 166] width 24 height 14
click at [125, 214] on button "button" at bounding box center [118, 211] width 21 height 21
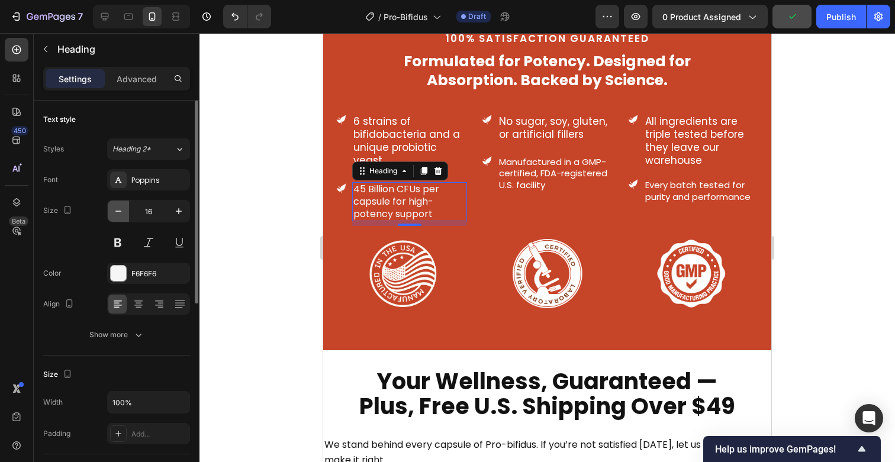
type input "15"
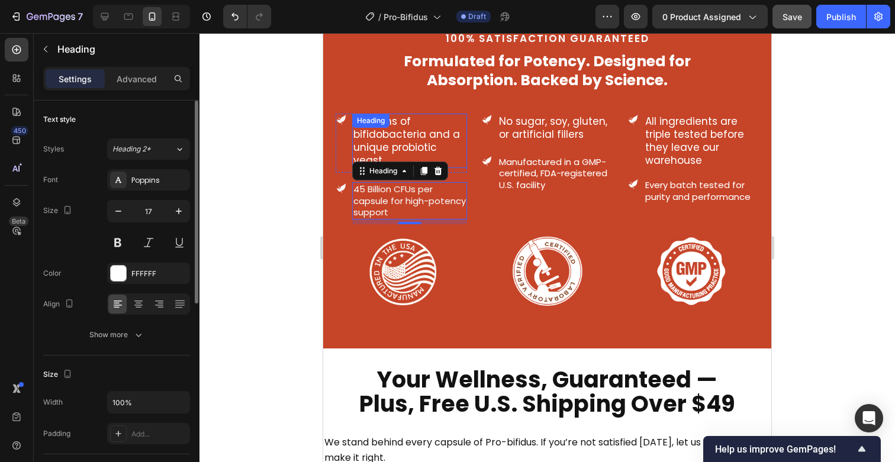
click at [399, 135] on div "6 strains of bifidobacteria and a unique probiotic yeast Heading" at bounding box center [409, 141] width 115 height 54
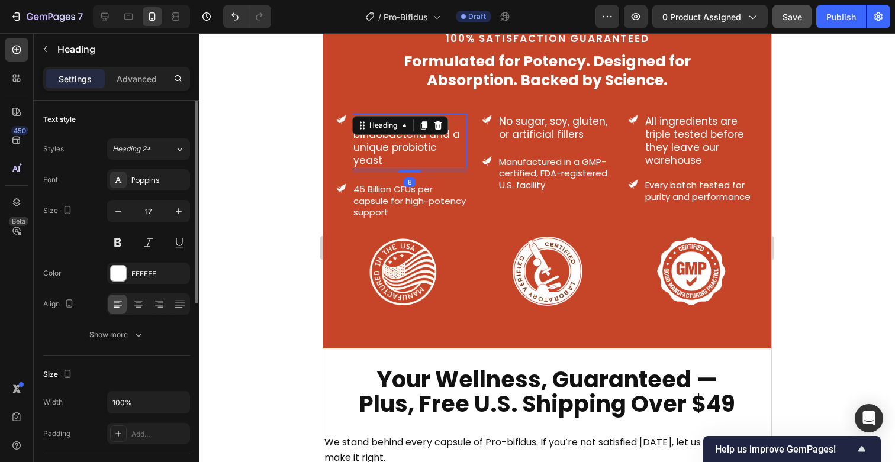
click at [399, 135] on div "Heading" at bounding box center [400, 125] width 96 height 19
click at [398, 151] on h3 "6 strains of bifidobacteria and a unique probiotic yeast" at bounding box center [409, 141] width 115 height 54
click at [398, 151] on p "6 strains of bifidobacteria and a unique probiotic yeast" at bounding box center [409, 141] width 112 height 52
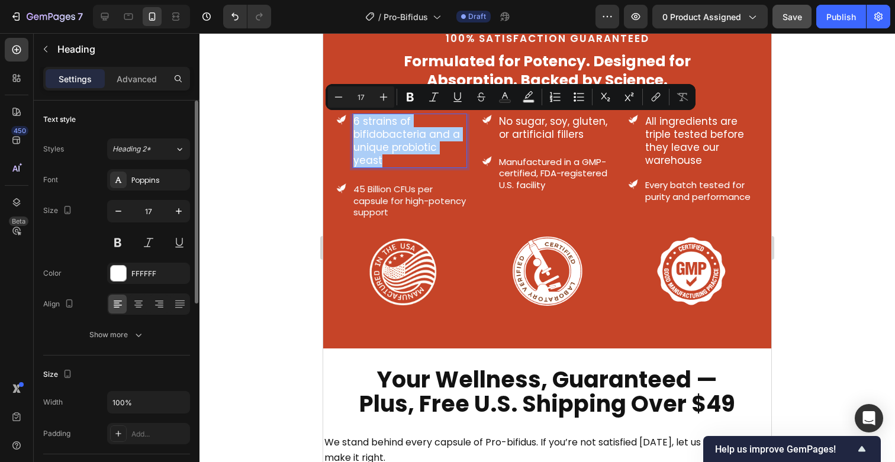
click at [365, 101] on input "17" at bounding box center [361, 97] width 24 height 14
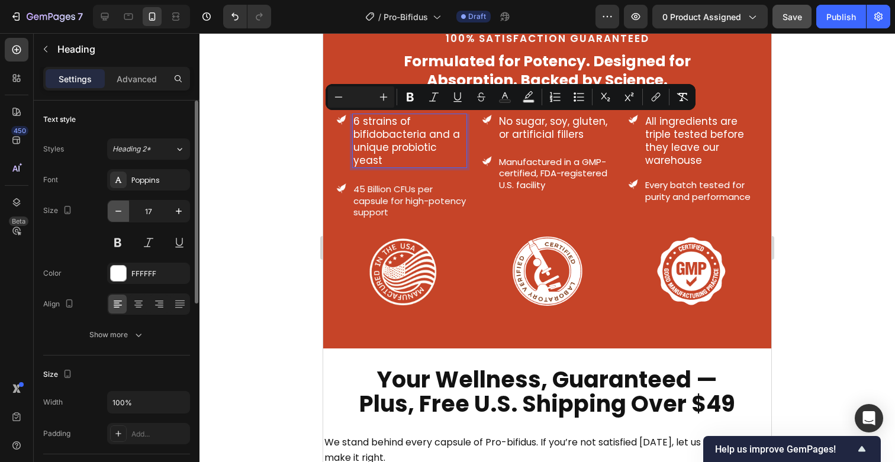
click at [120, 217] on button "button" at bounding box center [118, 211] width 21 height 21
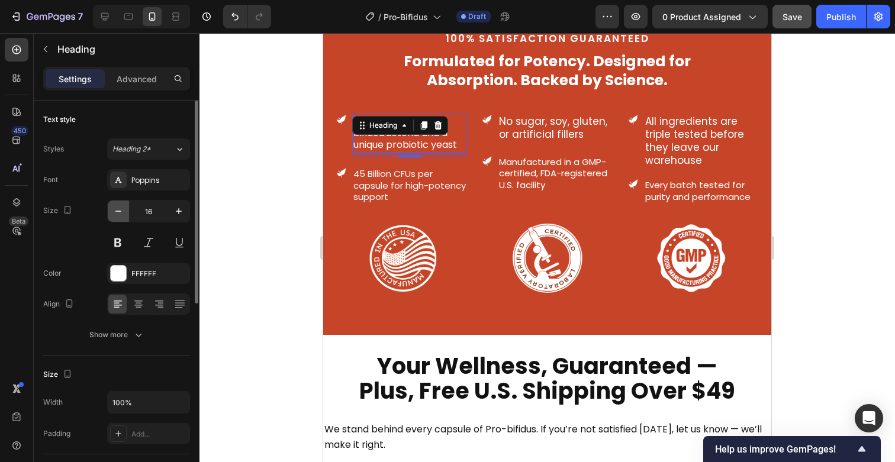
click at [120, 217] on button "button" at bounding box center [118, 211] width 21 height 21
type input "15"
click at [549, 127] on h3 "No sugar, soy, gluten, or artificial fillers" at bounding box center [555, 128] width 115 height 28
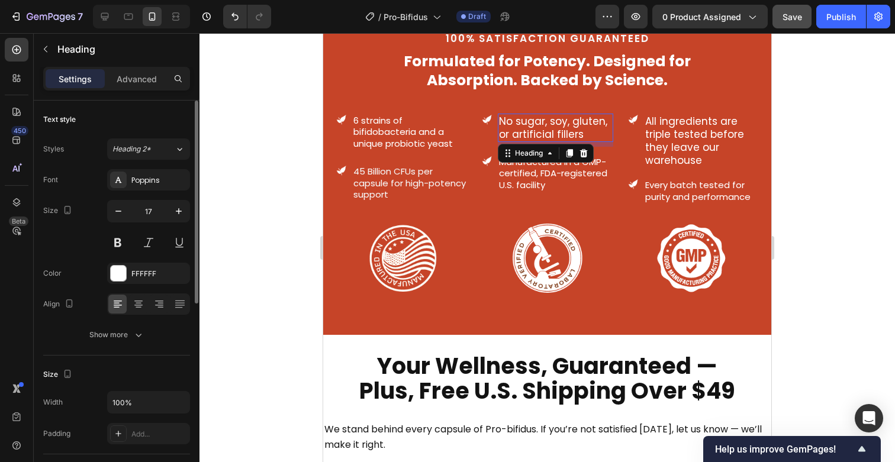
click at [549, 127] on h3 "No sugar, soy, gluten, or artificial fillers" at bounding box center [555, 128] width 115 height 28
click at [549, 127] on p "No sugar, soy, gluten, or artificial fillers" at bounding box center [555, 128] width 112 height 26
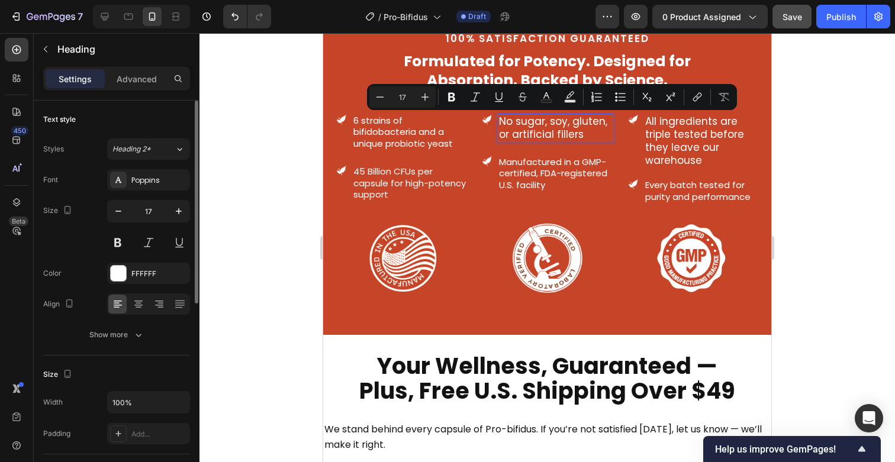
click at [404, 96] on input "17" at bounding box center [403, 97] width 24 height 14
click at [120, 214] on icon "button" at bounding box center [118, 211] width 12 height 12
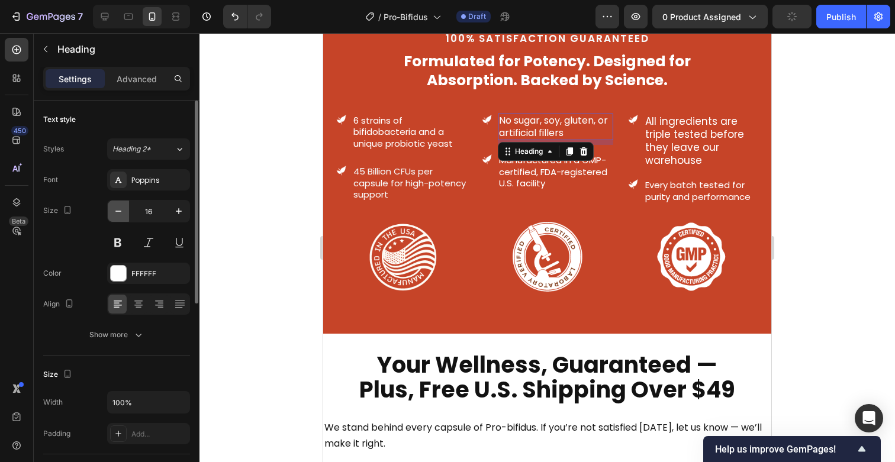
type input "15"
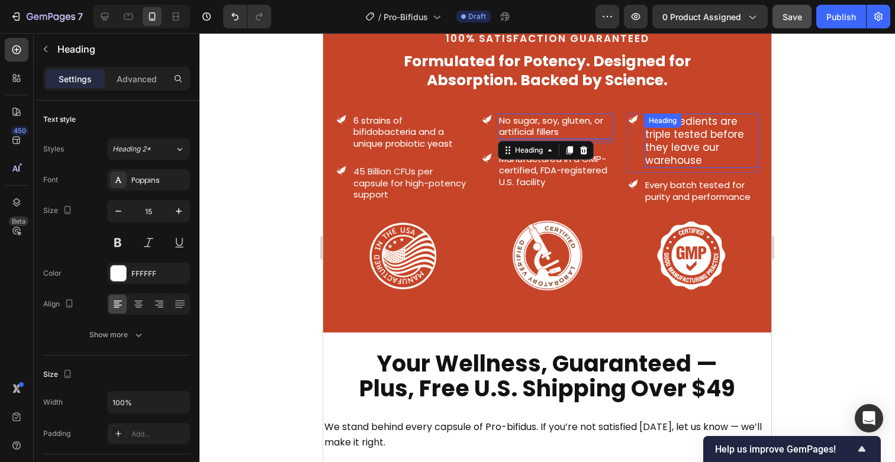
click at [673, 143] on span "All ingredients are triple tested before they leave our warehouse" at bounding box center [694, 140] width 99 height 53
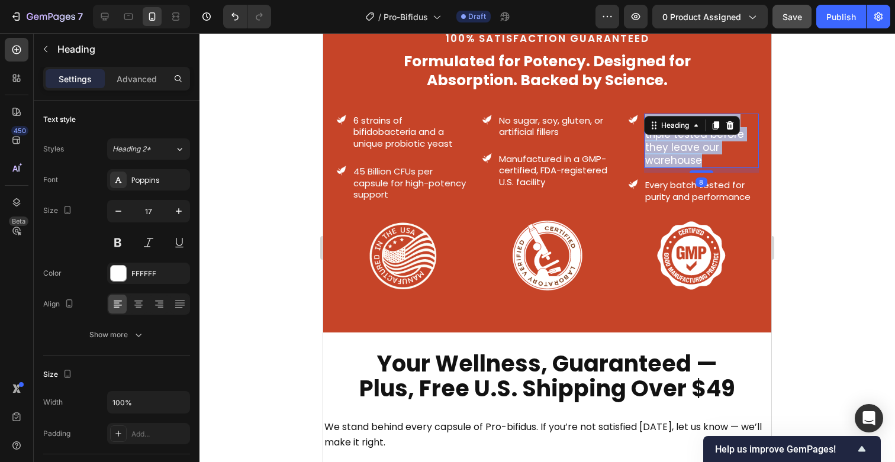
click at [673, 143] on span "All ingredients are triple tested before they leave our warehouse" at bounding box center [694, 140] width 99 height 53
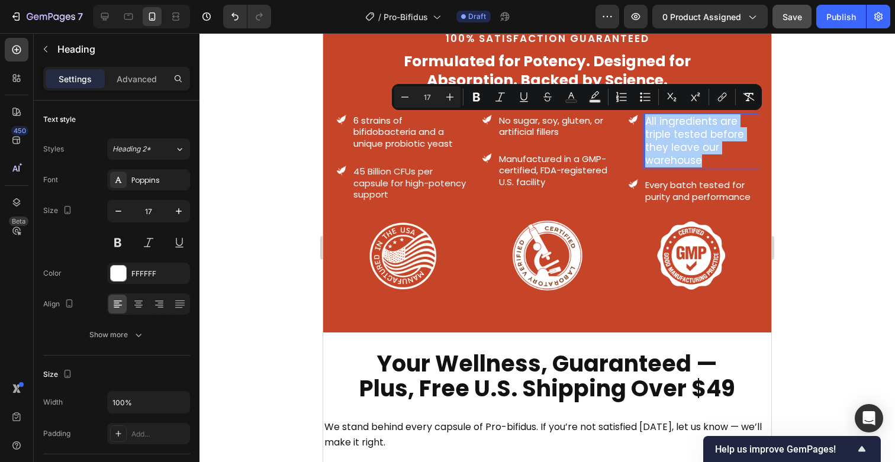
click at [430, 94] on input "17" at bounding box center [427, 97] width 24 height 14
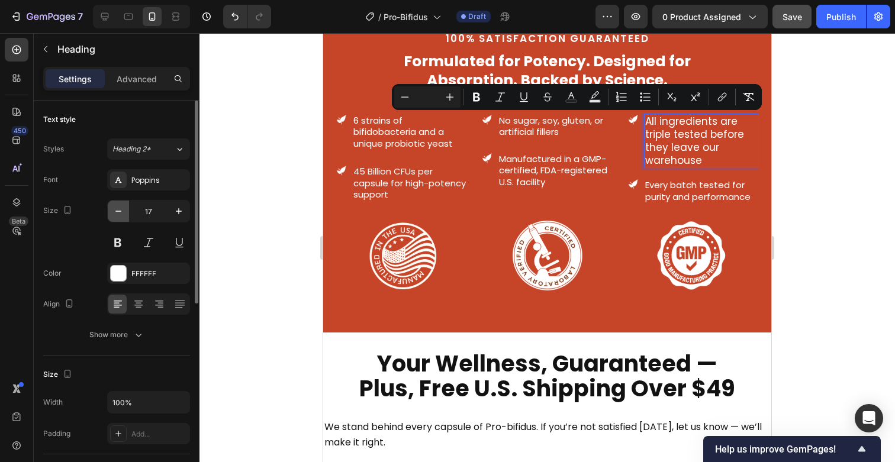
click at [126, 212] on button "button" at bounding box center [118, 211] width 21 height 21
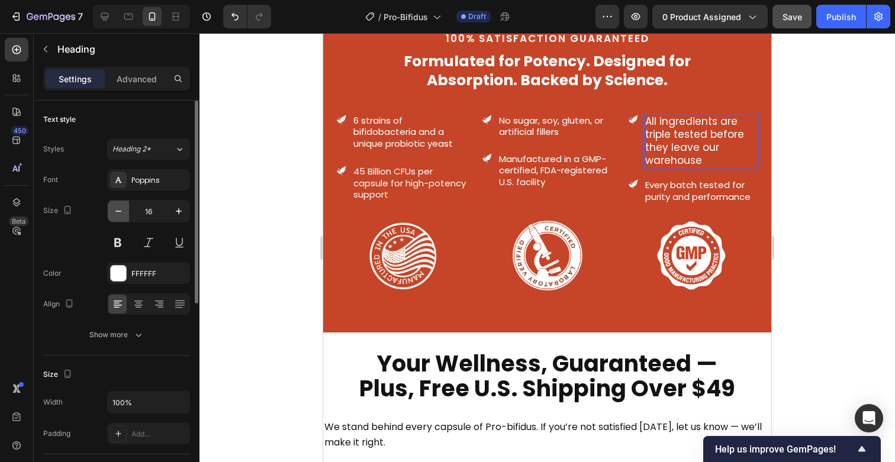
type input "15"
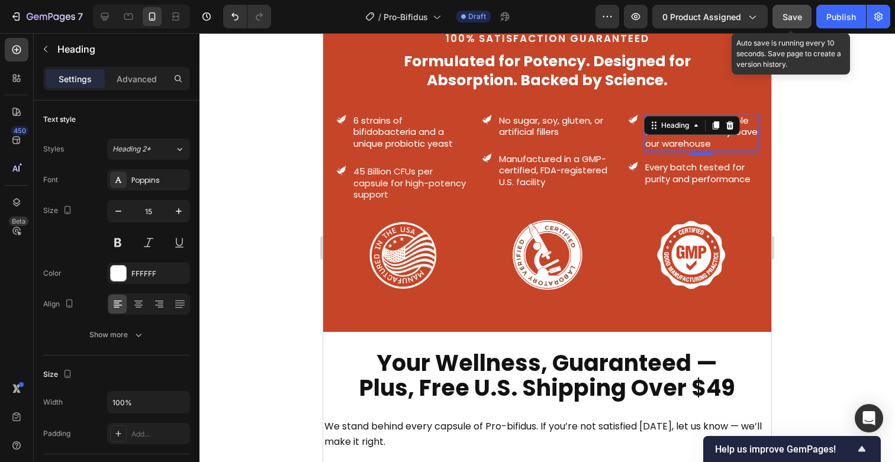
click at [796, 20] on span "Save" at bounding box center [792, 17] width 20 height 10
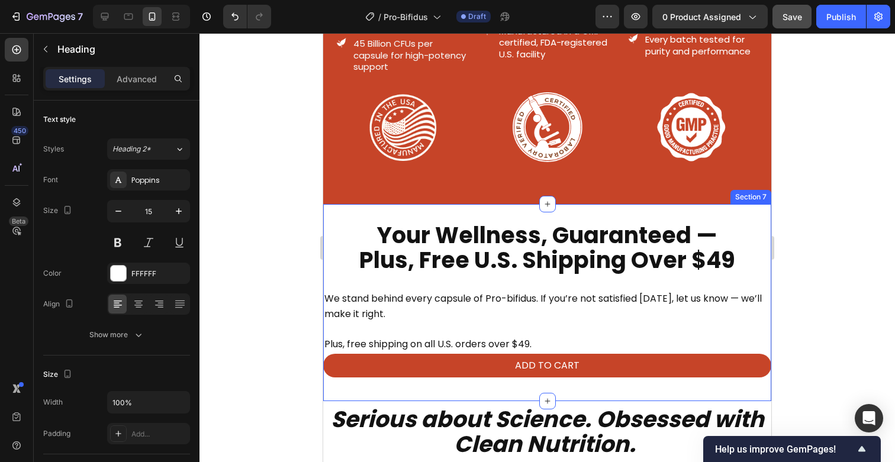
scroll to position [3122, 0]
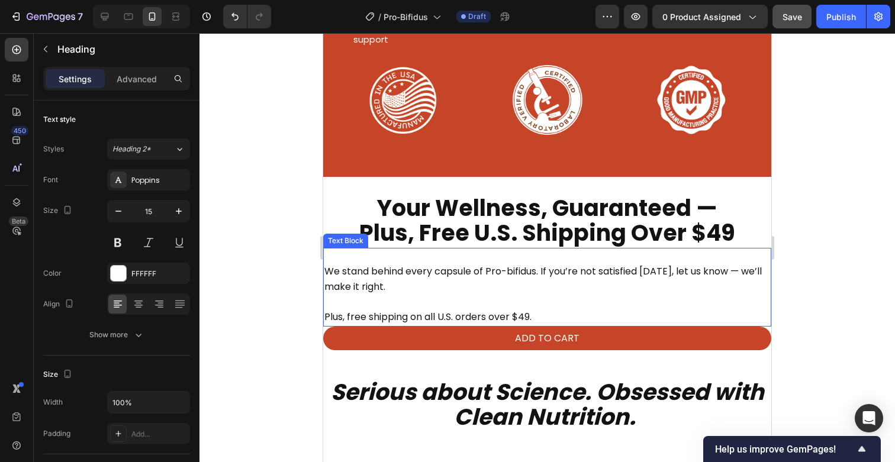
click at [540, 318] on p "Plus, free shipping on all U.S. orders over $49." at bounding box center [547, 317] width 446 height 15
click at [142, 76] on p "Advanced" at bounding box center [137, 79] width 40 height 12
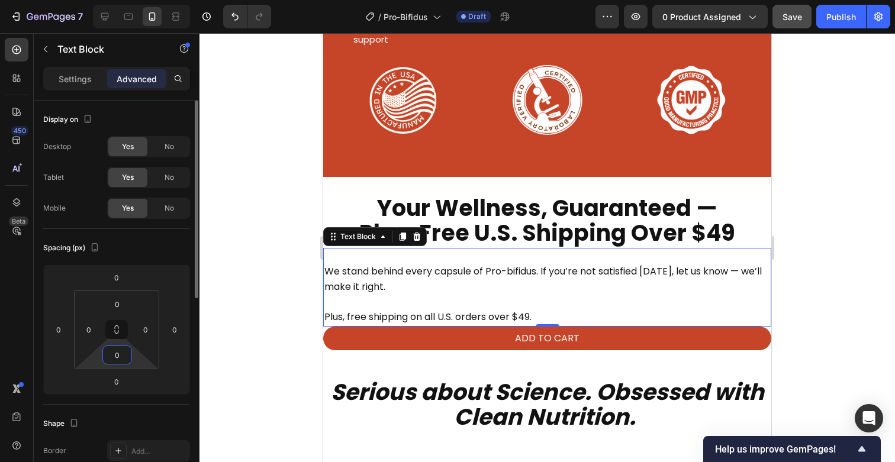
click at [116, 360] on input "0" at bounding box center [117, 355] width 24 height 18
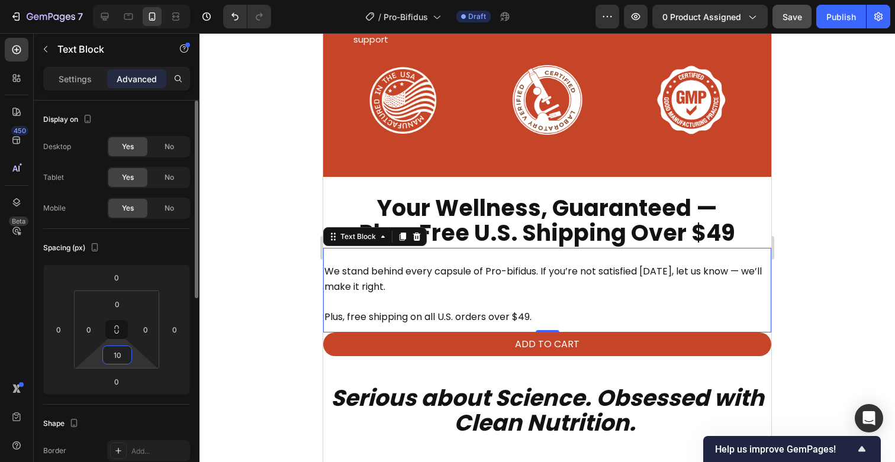
type input "1"
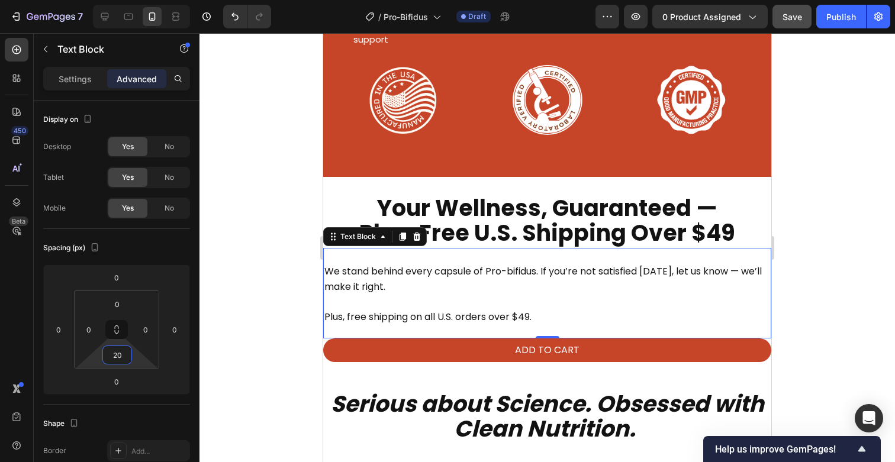
type input "20"
click at [786, 19] on span "Save" at bounding box center [792, 17] width 20 height 10
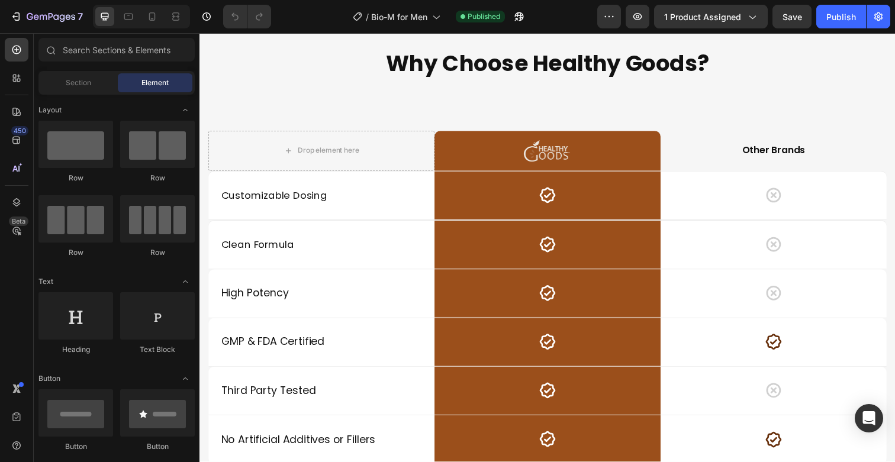
scroll to position [4207, 0]
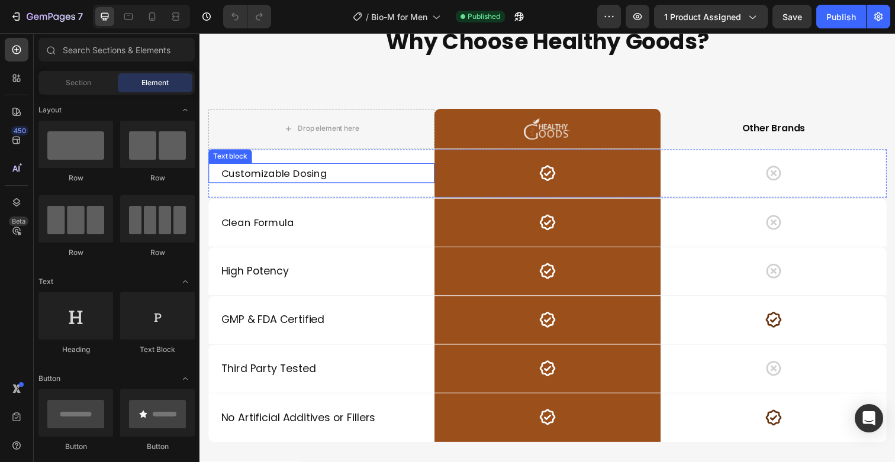
click at [310, 179] on span "Customizable Dosing" at bounding box center [275, 176] width 108 height 14
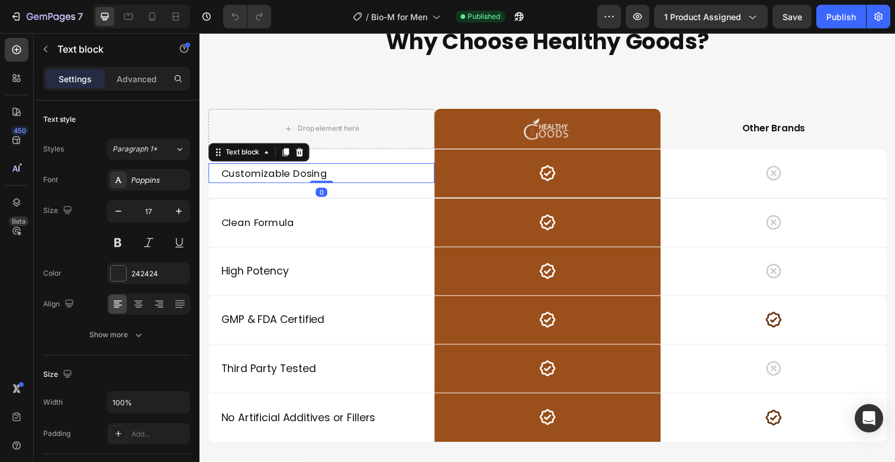
click at [310, 179] on span "Customizable Dosing" at bounding box center [275, 176] width 108 height 14
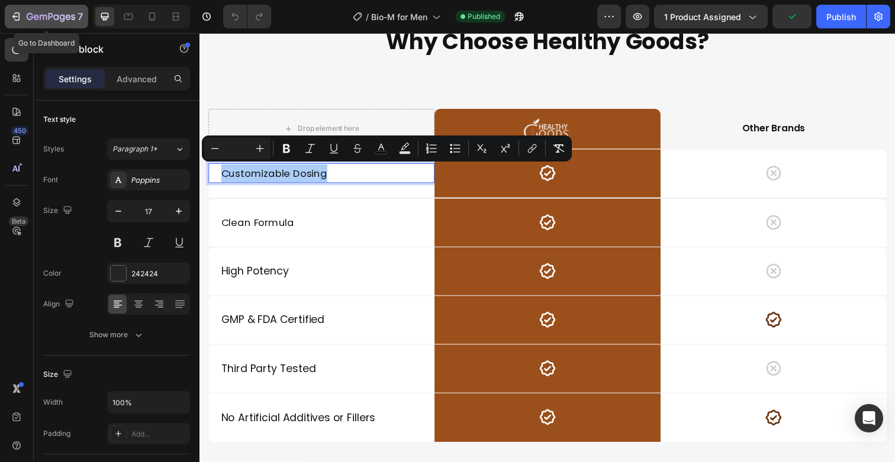
click at [19, 17] on icon "button" at bounding box center [17, 16] width 5 height 8
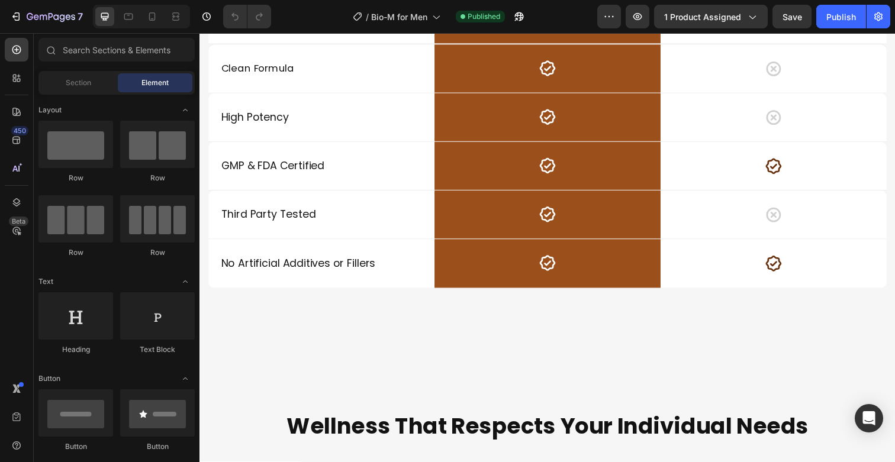
scroll to position [4379, 0]
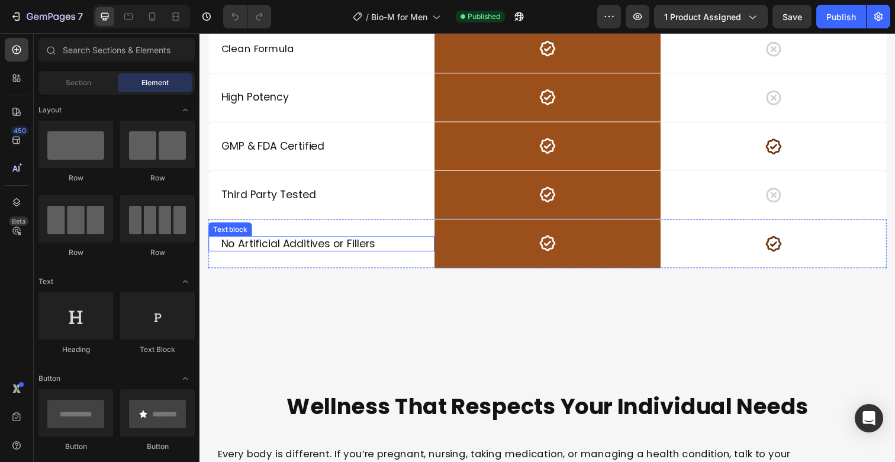
click at [357, 256] on span "No Artificial Additives or Fillers" at bounding box center [299, 248] width 157 height 15
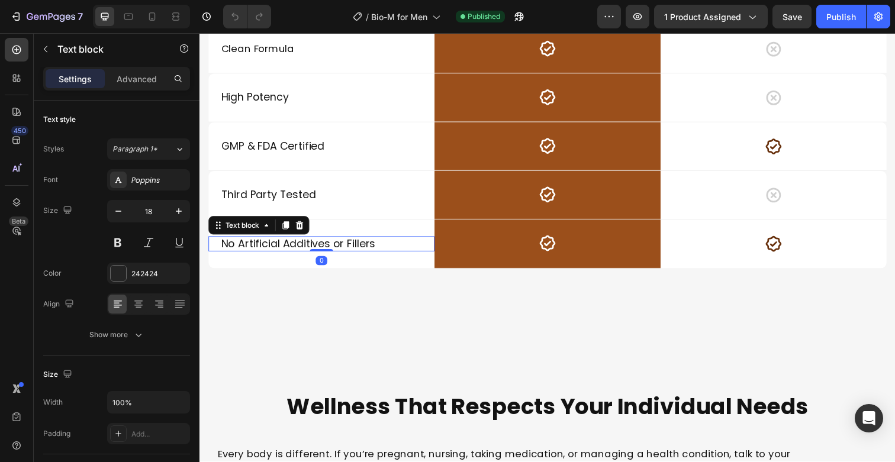
click at [357, 256] on span "No Artificial Additives or Fillers" at bounding box center [299, 248] width 157 height 15
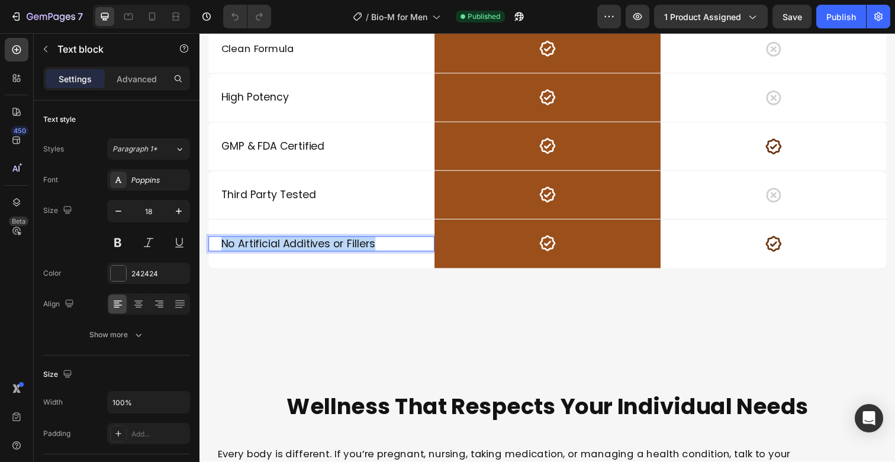
click at [357, 256] on span "No Artificial Additives or Fillers" at bounding box center [299, 248] width 157 height 15
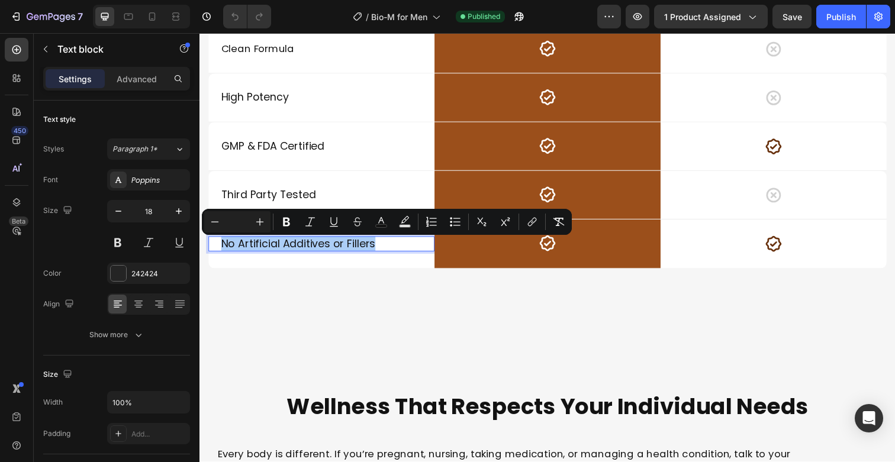
click at [238, 221] on input "Editor contextual toolbar" at bounding box center [237, 222] width 24 height 14
click at [221, 222] on button "Minus" at bounding box center [214, 221] width 21 height 21
click at [256, 221] on icon "Editor contextual toolbar" at bounding box center [260, 222] width 12 height 12
click at [220, 224] on icon "Editor contextual toolbar" at bounding box center [215, 222] width 12 height 12
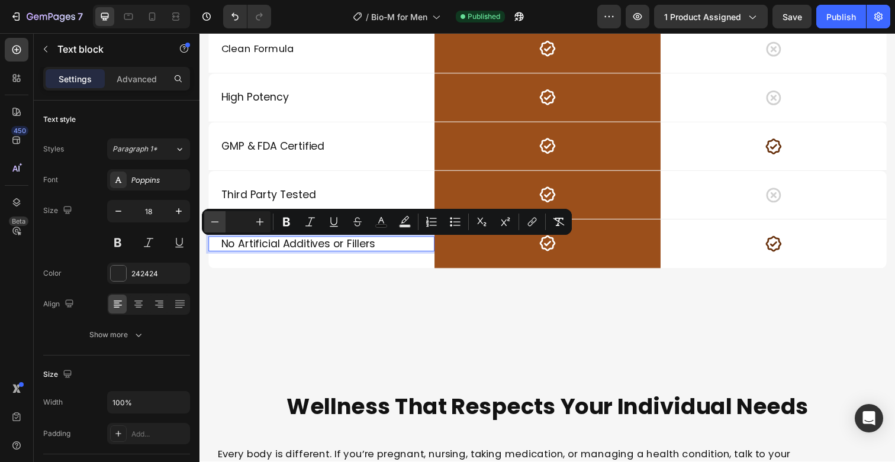
click at [220, 224] on icon "Editor contextual toolbar" at bounding box center [215, 222] width 12 height 12
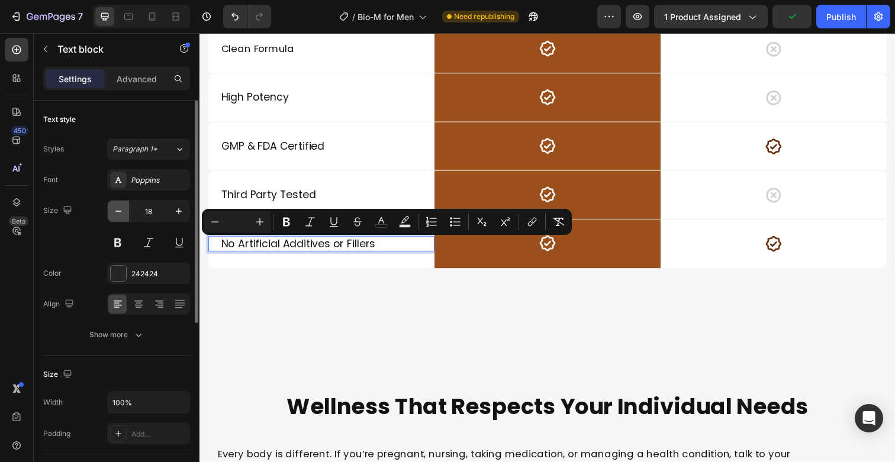
click at [123, 215] on icon "button" at bounding box center [118, 211] width 12 height 12
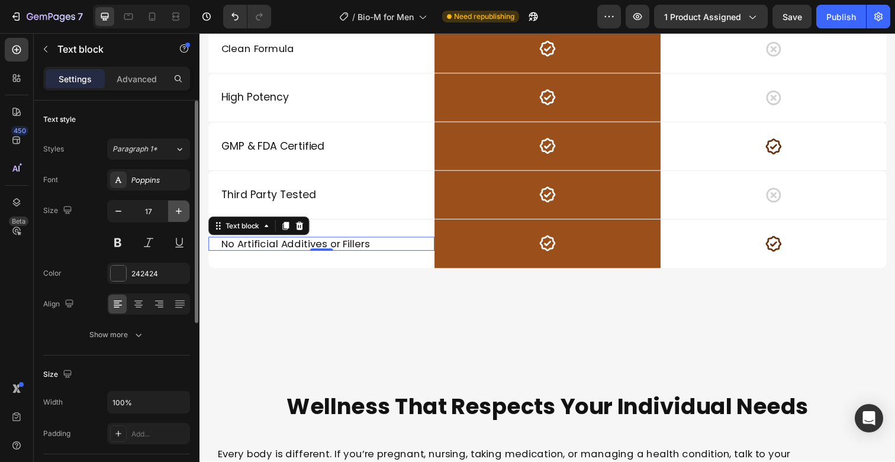
click at [176, 218] on button "button" at bounding box center [178, 211] width 21 height 21
type input "18"
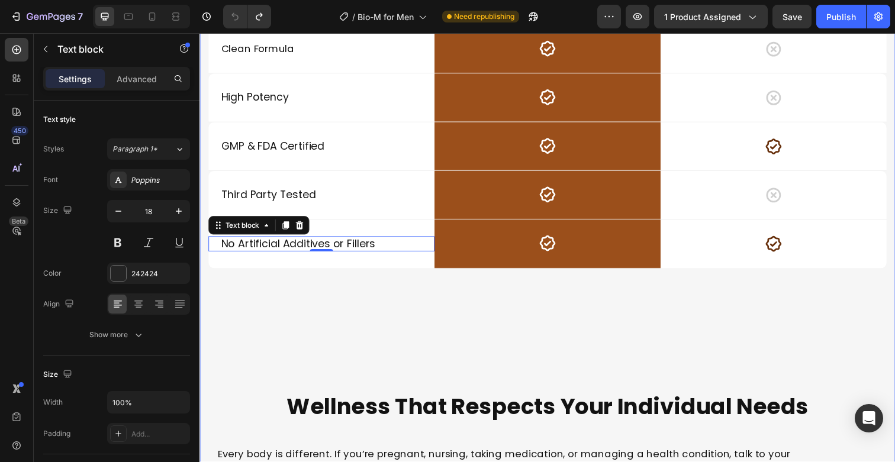
click at [341, 325] on div "Why Choose Healthy Goods? Heading Drop element here Image Row Other Brands Text…" at bounding box center [554, 199] width 692 height 705
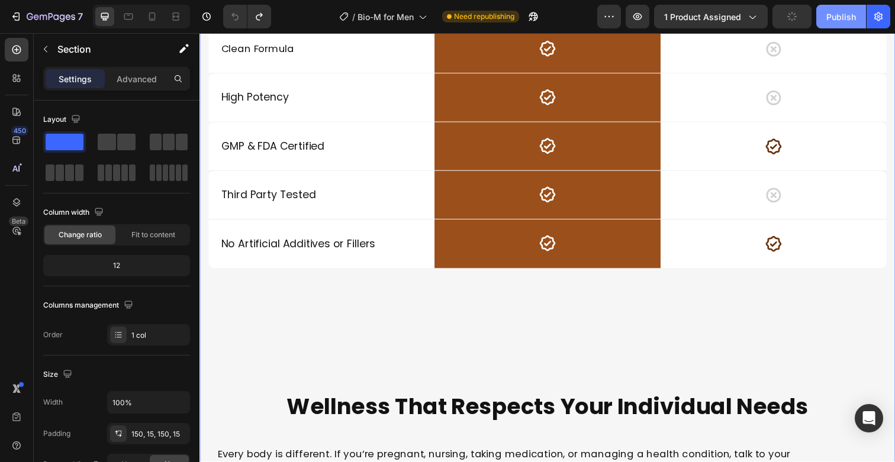
click at [849, 20] on div "Publish" at bounding box center [841, 17] width 30 height 12
